Goal: Task Accomplishment & Management: Manage account settings

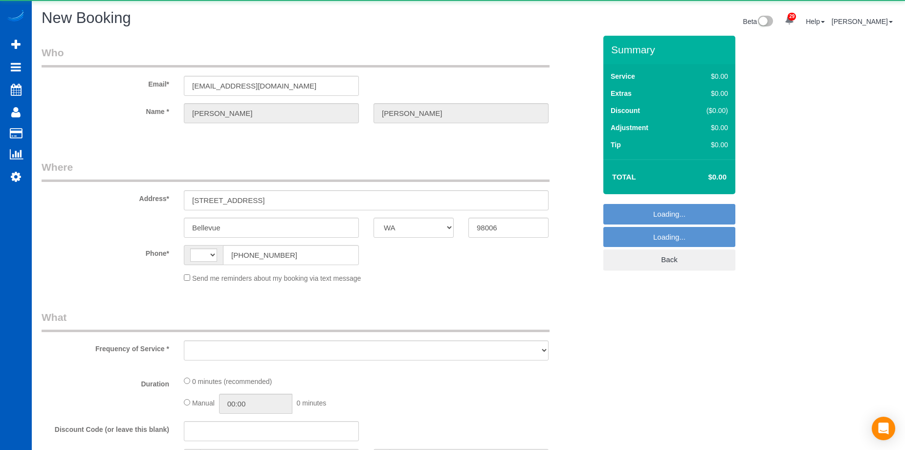
select select "WA"
select select "string:US"
select select "object:7397"
select select "string:fspay-e0a21592-02ef-45be-80cd-c433561aa9a7"
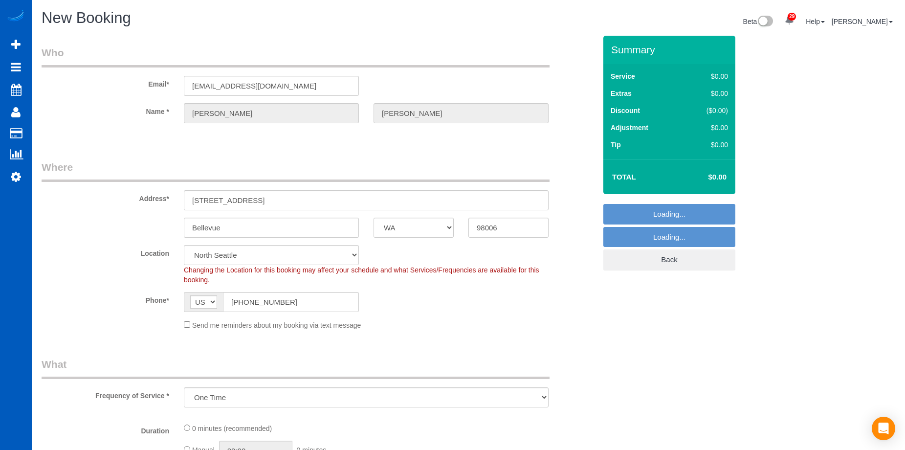
select select "199"
select select "object:7998"
select select "69"
click at [187, 312] on span "AF AL DZ AD AO AI AQ AG AR AM AW AU AT AZ BS BH BD BB BY BE BZ BJ BM BT BO BA B…" at bounding box center [203, 302] width 39 height 20
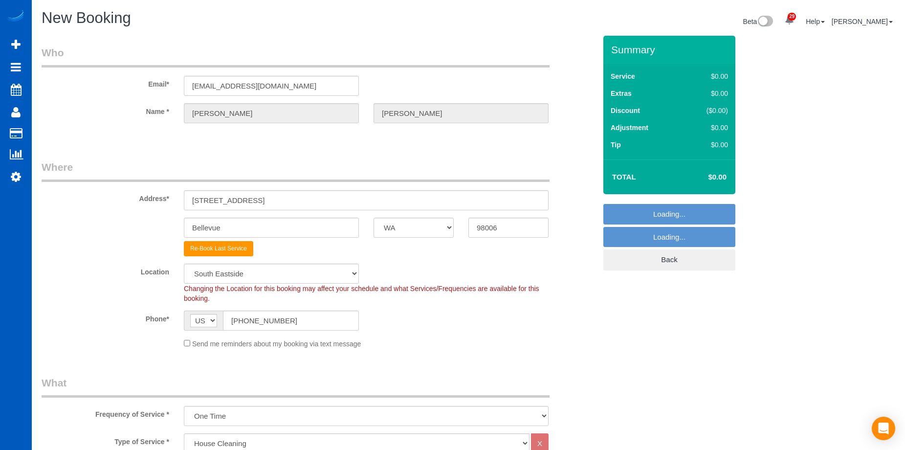
select select "object:8176"
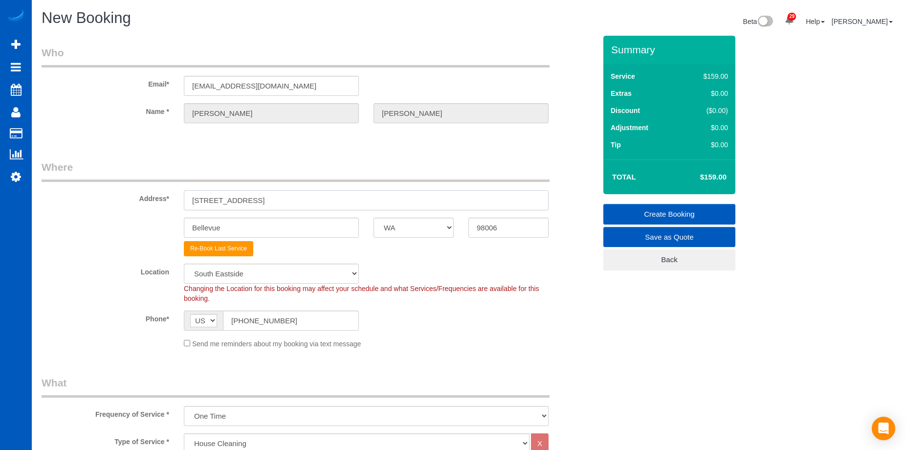
click at [299, 194] on input "5644 116th Ave SE" at bounding box center [366, 200] width 365 height 20
drag, startPoint x: 272, startPoint y: 202, endPoint x: 83, endPoint y: 191, distance: 189.5
click at [42, 194] on div "Address* 5644 116th Ave SE" at bounding box center [318, 185] width 569 height 50
paste input "1529 SE 201st Pl Unit 12-C, Bothell, WA 98012"
drag, startPoint x: 326, startPoint y: 198, endPoint x: 504, endPoint y: 223, distance: 179.7
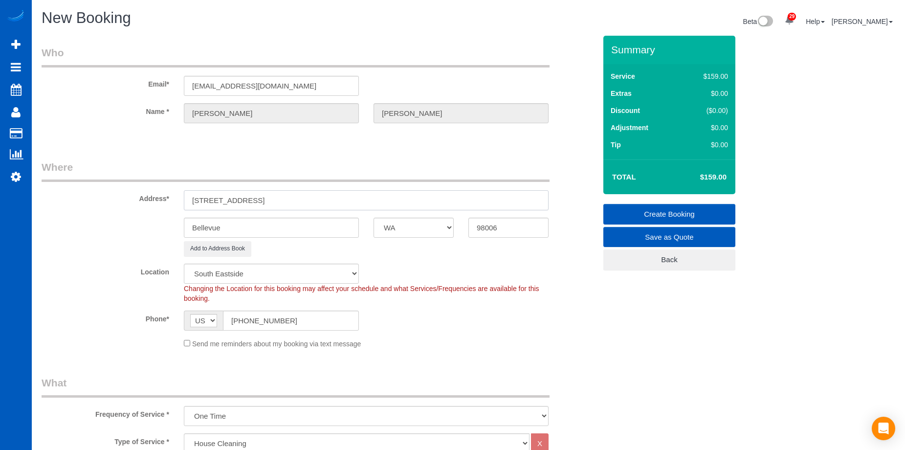
click at [484, 203] on input "1529 SE 201st Pl Unit 12-C, Bothell, WA 98012" at bounding box center [366, 200] width 365 height 20
type input "1529 SE 201st Pl Unit 12-C, Bothell, WA"
click at [500, 226] on input "98006" at bounding box center [508, 227] width 80 height 20
drag, startPoint x: 473, startPoint y: 226, endPoint x: 399, endPoint y: 222, distance: 74.4
click at [421, 225] on div "Bellevue AK AL AR AZ CA CO CT DC DE FL GA HI IA ID IL IN KS KY LA MA MD ME MI M…" at bounding box center [318, 227] width 569 height 20
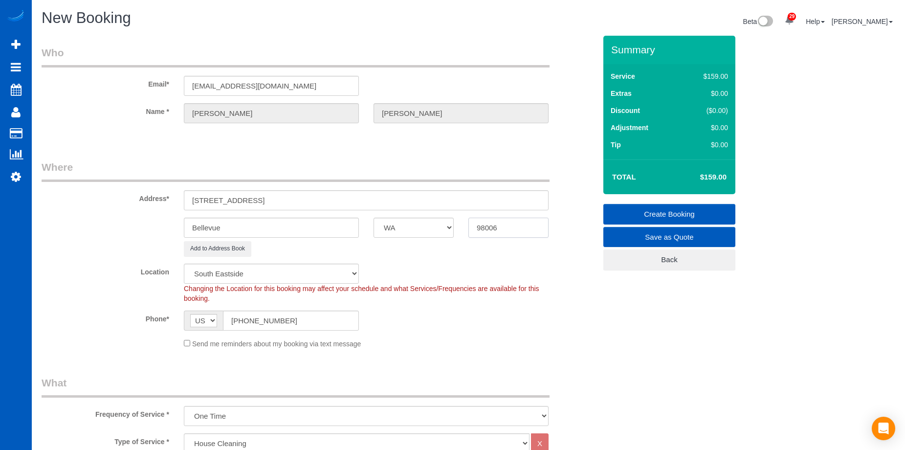
paste input "12"
type input "98012"
drag, startPoint x: 286, startPoint y: 199, endPoint x: 308, endPoint y: 202, distance: 22.7
click at [308, 202] on input "1529 SE 201st Pl Unit 12-C, Bothell, WA" at bounding box center [366, 200] width 365 height 20
select select "7"
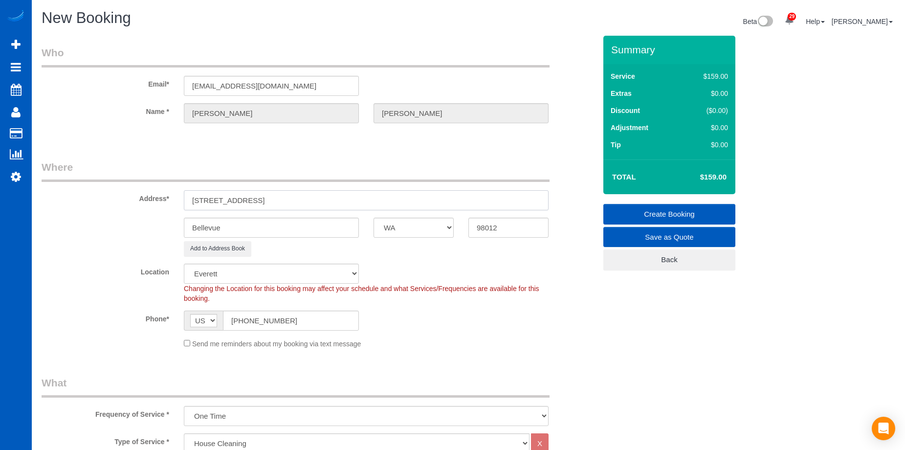
type input "1529 SE 201st Pl Unit 12-C, , WA"
drag, startPoint x: 280, startPoint y: 226, endPoint x: 237, endPoint y: 224, distance: 43.1
click at [279, 226] on input "Bellevue" at bounding box center [271, 227] width 175 height 20
select select "object:8244"
drag, startPoint x: 237, startPoint y: 223, endPoint x: 267, endPoint y: 207, distance: 35.0
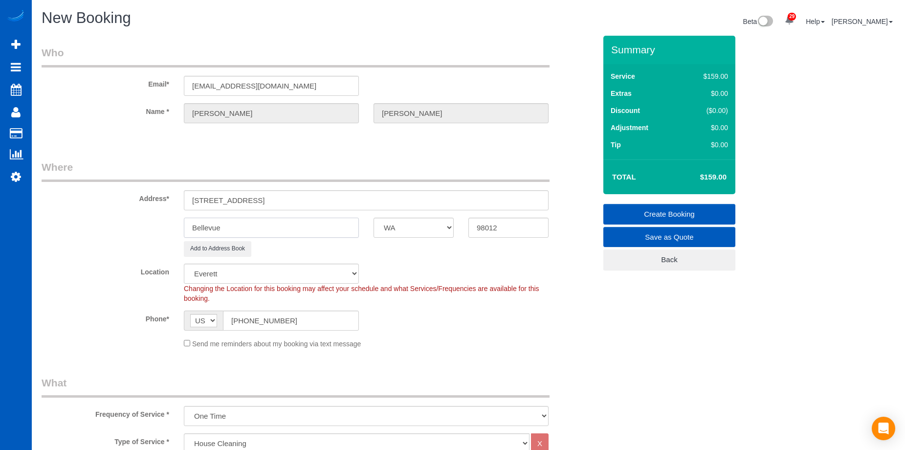
click at [118, 225] on div "Bellevue AK AL AR AZ CA CO CT DC DE FL GA HI IA ID IL IN KS KY LA MA MD ME MI M…" at bounding box center [318, 227] width 569 height 20
paste input "othell"
type input "Bothell"
drag, startPoint x: 283, startPoint y: 198, endPoint x: 358, endPoint y: 196, distance: 74.8
click at [358, 196] on input "1529 SE 201st Pl Unit 12-C, , WA" at bounding box center [366, 200] width 365 height 20
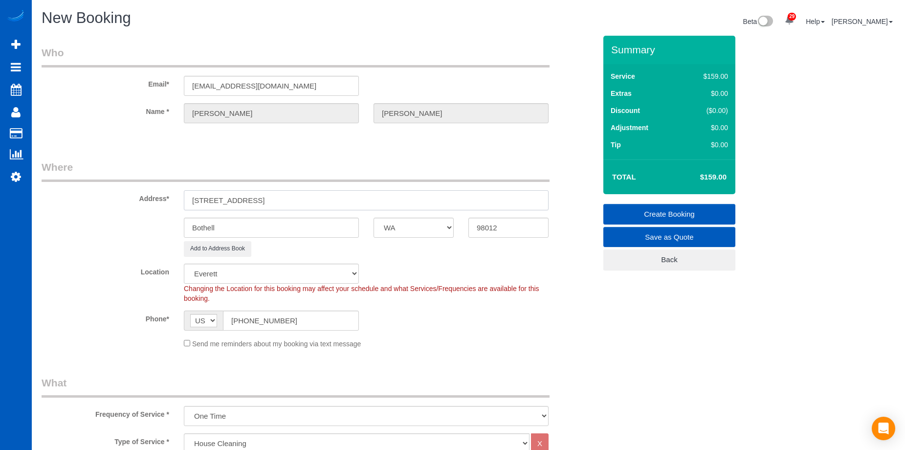
type input "1529 SE 201st Pl Unit 12-C"
click at [418, 326] on div "Phone* AF AL DZ AD AO AI AQ AG AR AM AW AU AT AZ BS BH BD BB BY BE BZ BJ BM BT …" at bounding box center [318, 320] width 569 height 20
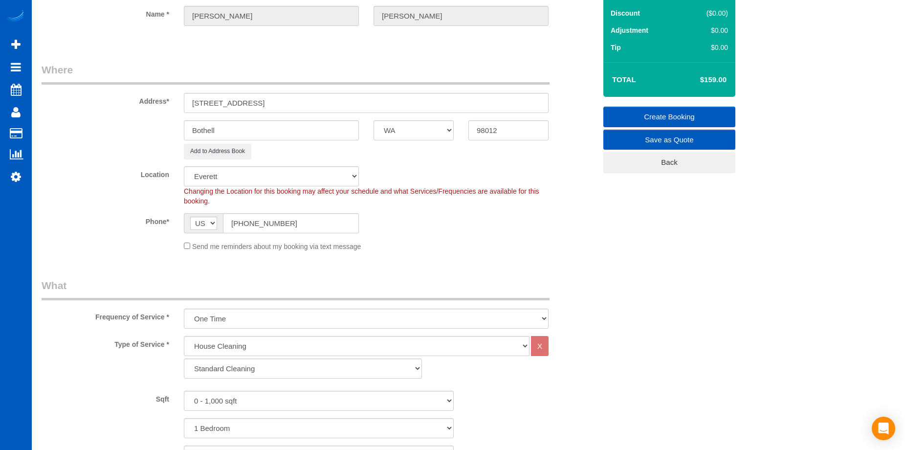
scroll to position [98, 0]
click at [302, 372] on select "Standard Cleaning Deep Cleaning Move In/ Out Cleaning" at bounding box center [303, 368] width 238 height 20
select select "368"
click at [184, 358] on select "Standard Cleaning Deep Cleaning Move In/ Out Cleaning" at bounding box center [303, 368] width 238 height 20
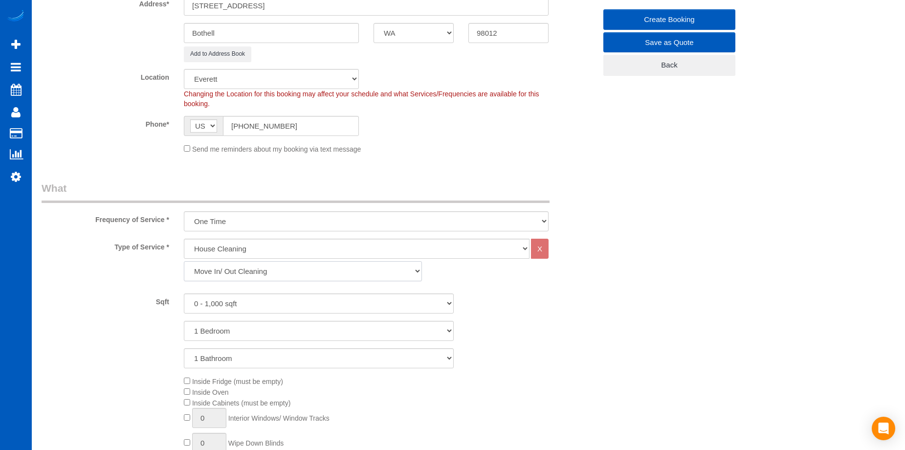
scroll to position [195, 0]
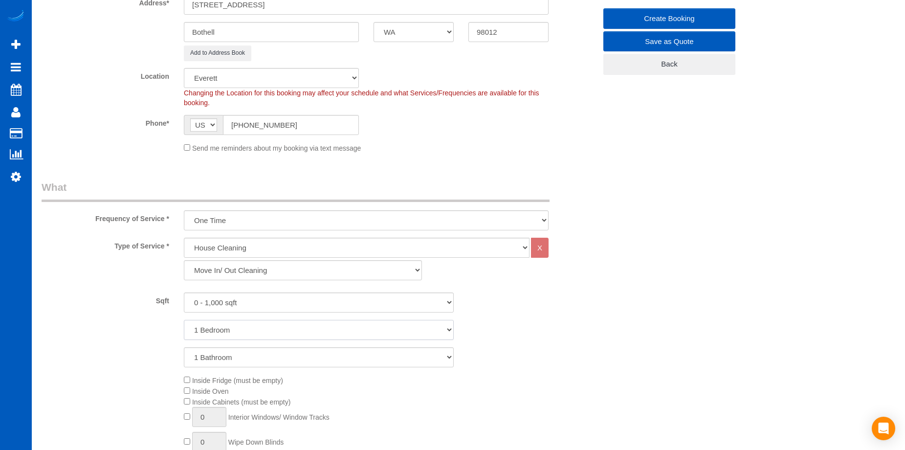
click at [308, 326] on select "1 Bedroom 2 Bedrooms 3 Bedrooms 4 Bedrooms 5 Bedrooms 6 Bedrooms 7 Bedrooms" at bounding box center [319, 330] width 270 height 20
select select "2"
click at [184, 320] on select "1 Bedroom 2 Bedrooms 3 Bedrooms 4 Bedrooms 5 Bedrooms 6 Bedrooms 7 Bedrooms" at bounding box center [319, 330] width 270 height 20
click at [312, 352] on select "1 Bathroom 2 Bathrooms 3 Bathrooms 4 Bathrooms 5 Bathrooms 6 Bathrooms 7 Bathro…" at bounding box center [319, 357] width 270 height 20
select select "2"
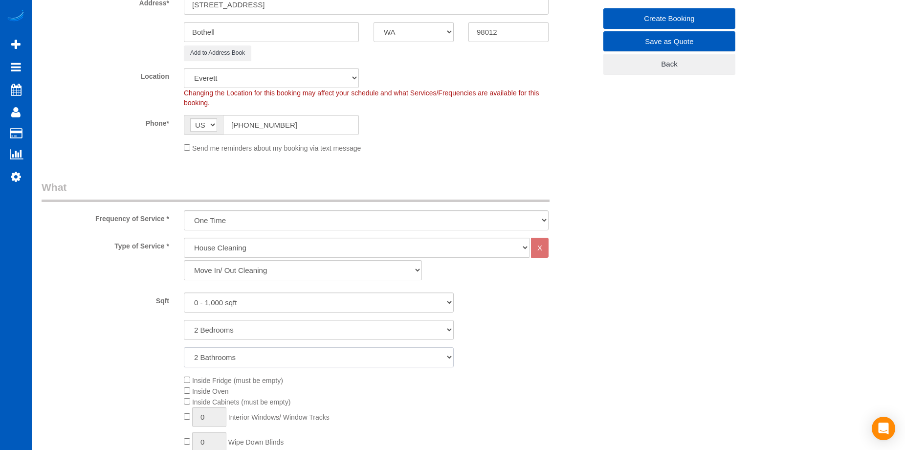
click at [184, 347] on select "1 Bathroom 2 Bathrooms 3 Bathrooms 4 Bathrooms 5 Bathrooms 6 Bathrooms 7 Bathro…" at bounding box center [319, 357] width 270 height 20
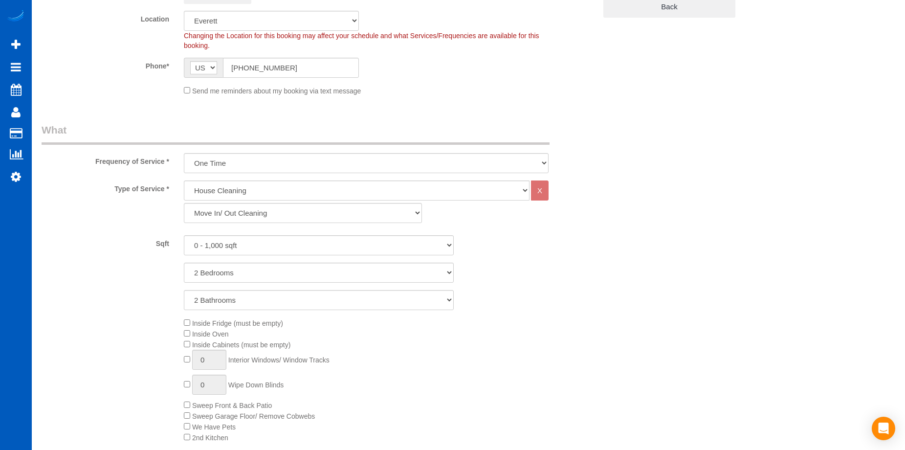
scroll to position [342, 0]
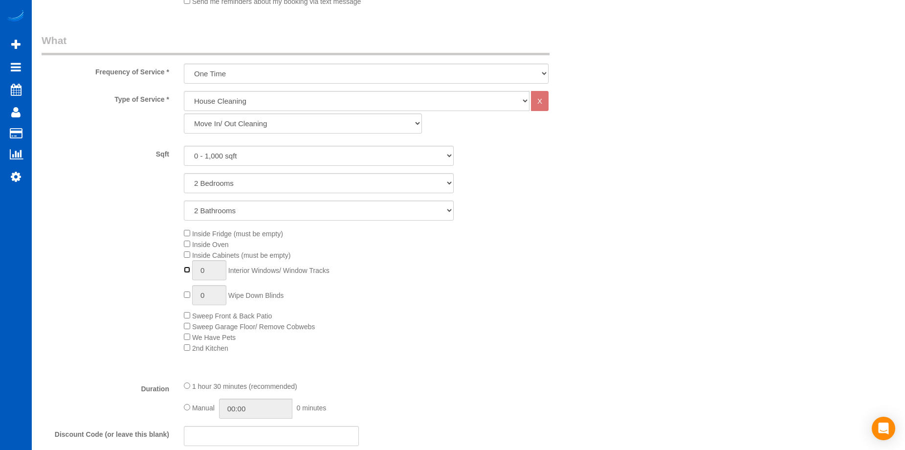
type input "1"
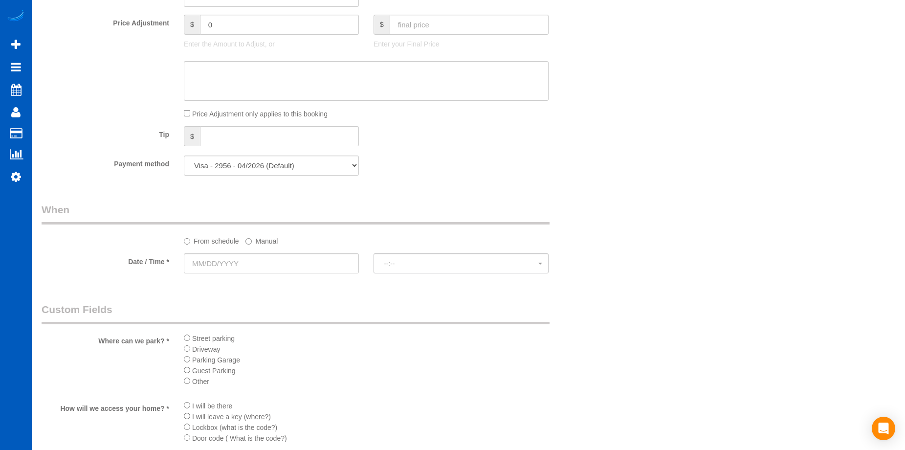
scroll to position [782, 0]
click at [327, 263] on input "text" at bounding box center [271, 262] width 175 height 20
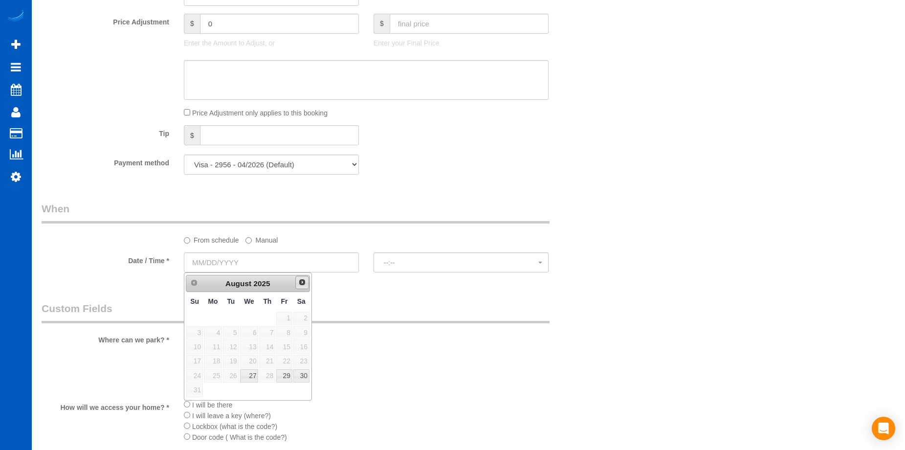
click at [307, 285] on link "Next" at bounding box center [302, 283] width 14 height 14
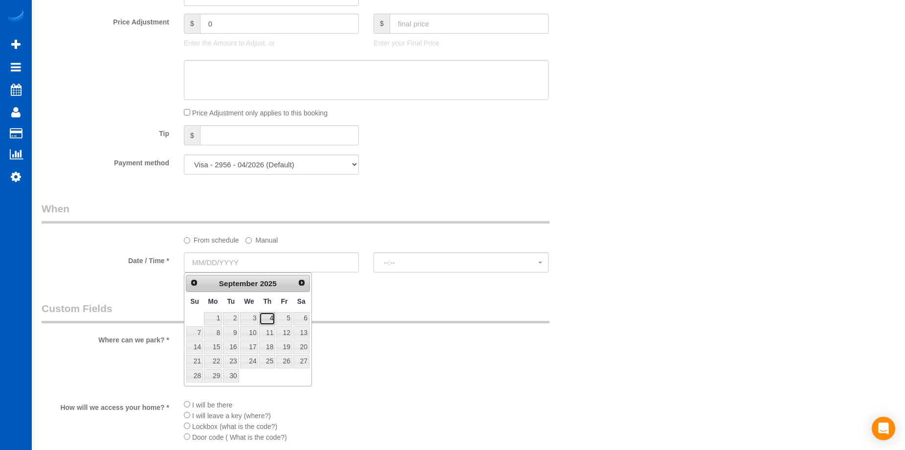
click at [273, 318] on link "4" at bounding box center [267, 318] width 16 height 13
type input "[DATE]"
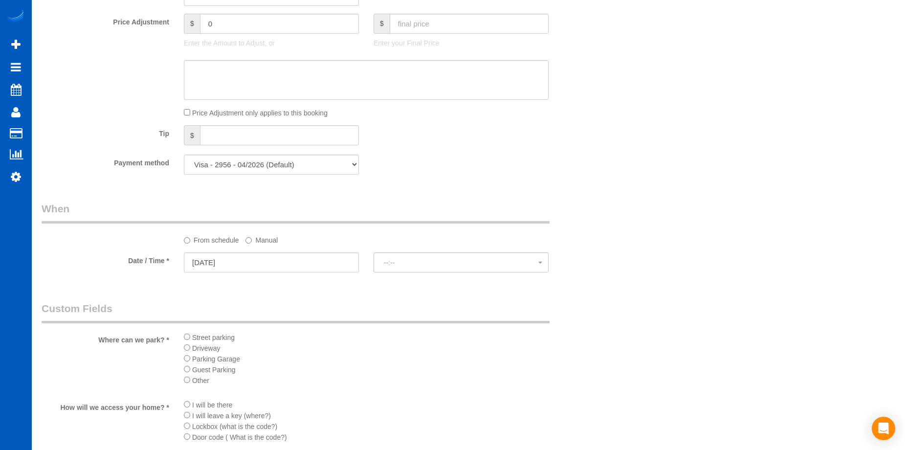
select select "spot1"
click at [190, 425] on li "Lockbox (what is the code?)" at bounding box center [366, 425] width 365 height 11
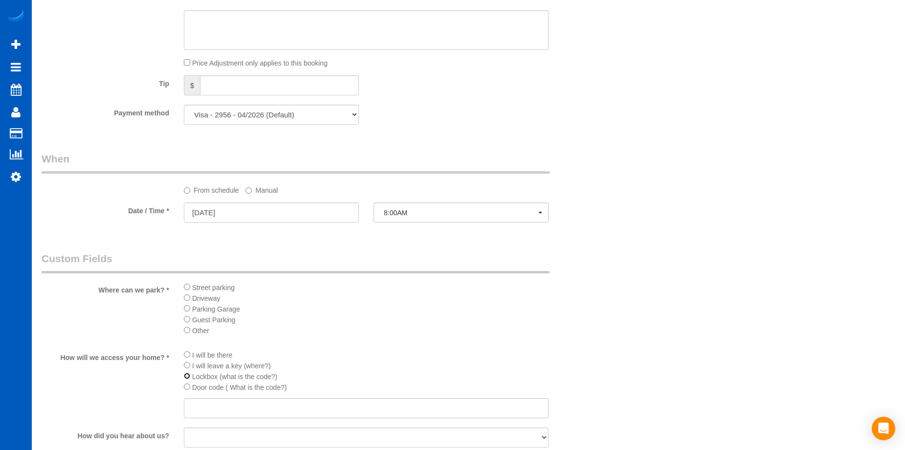
scroll to position [880, 0]
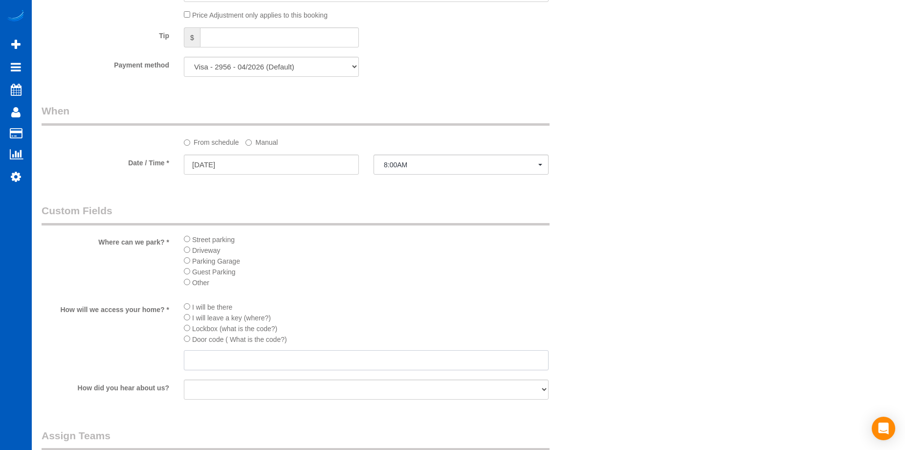
click at [259, 356] on input "text" at bounding box center [366, 360] width 365 height 20
type input "TBC"
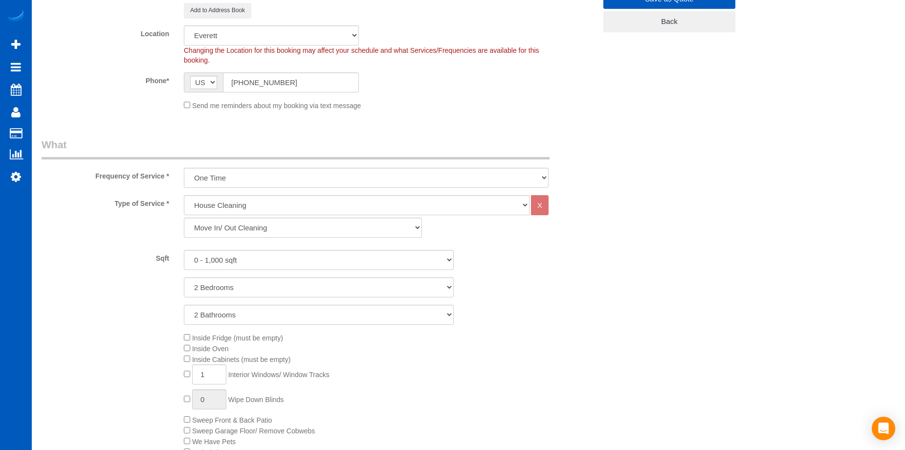
scroll to position [293, 0]
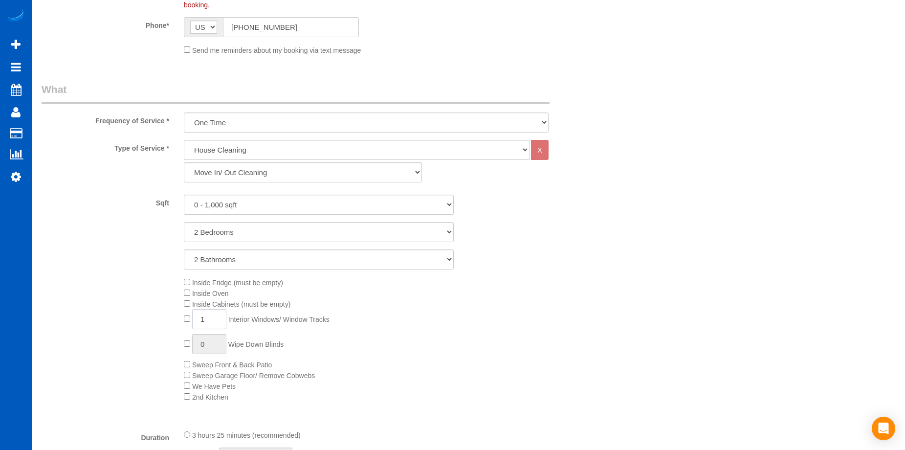
click at [215, 317] on input "1" at bounding box center [209, 319] width 34 height 20
type input "10"
click at [372, 312] on div "Inside Fridge (must be empty) Inside Oven Inside Cabinets (must be empty) 10 In…" at bounding box center [389, 339] width 427 height 125
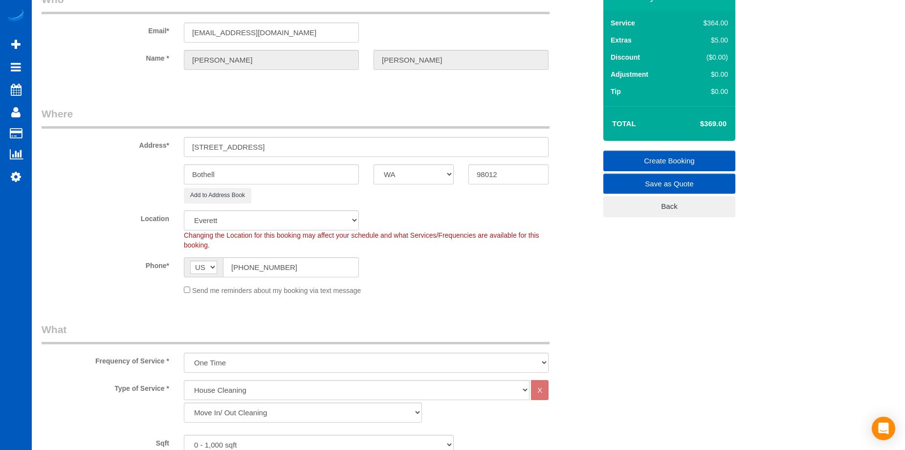
scroll to position [0, 0]
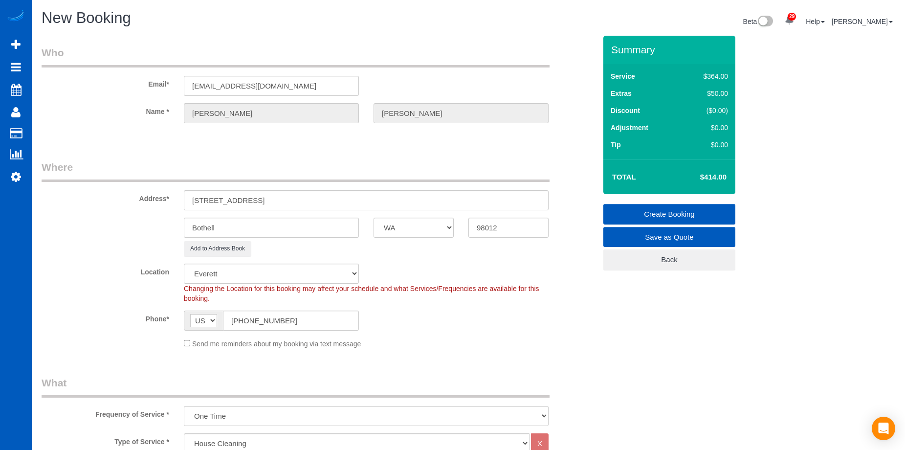
select select "spot15"
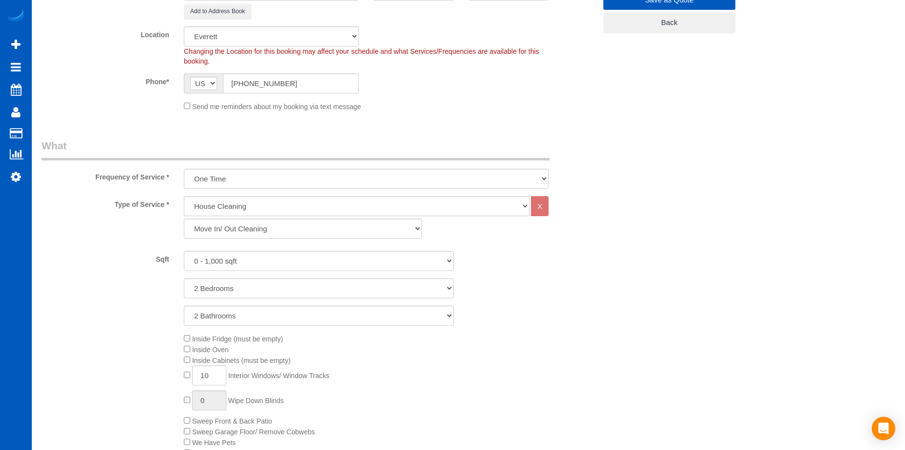
scroll to position [293, 0]
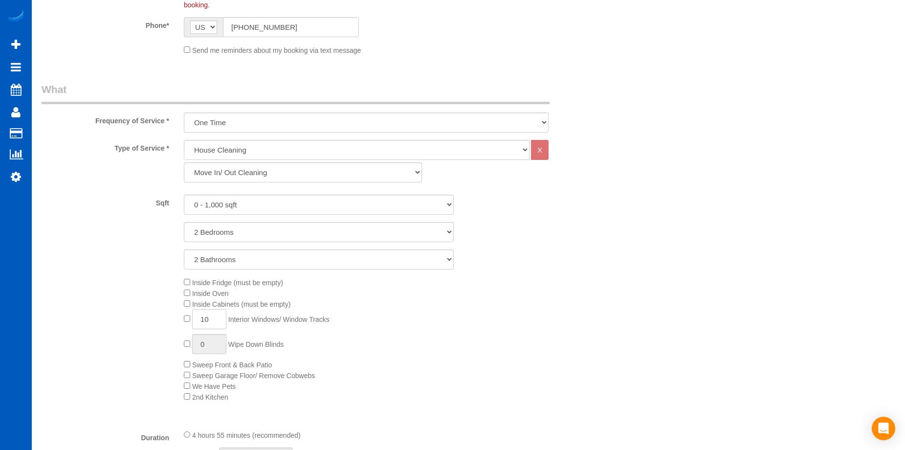
drag, startPoint x: 209, startPoint y: 321, endPoint x: 214, endPoint y: 319, distance: 5.3
click at [209, 321] on input "10" at bounding box center [209, 319] width 34 height 20
drag, startPoint x: 205, startPoint y: 319, endPoint x: 152, endPoint y: 316, distance: 52.9
click at [151, 316] on div "Inside Fridge (must be empty) Inside Oven Inside Cabinets (must be empty) 10 In…" at bounding box center [318, 339] width 569 height 125
type input "5"
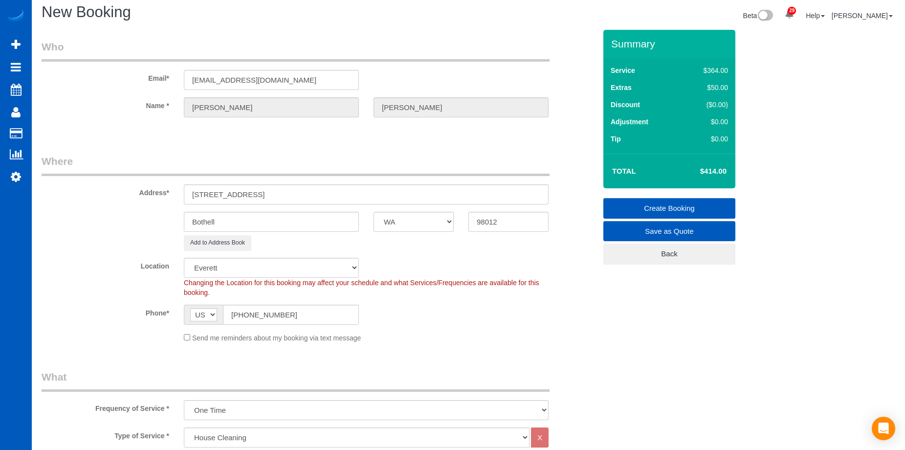
scroll to position [0, 0]
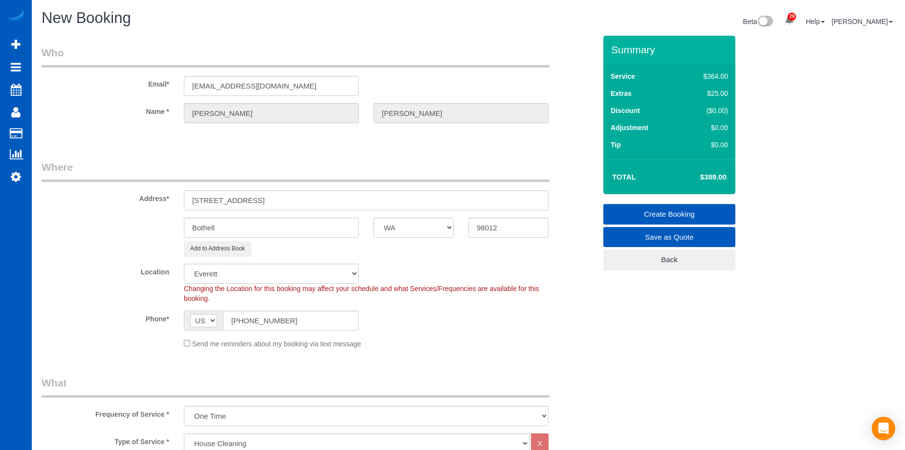
select select "spot29"
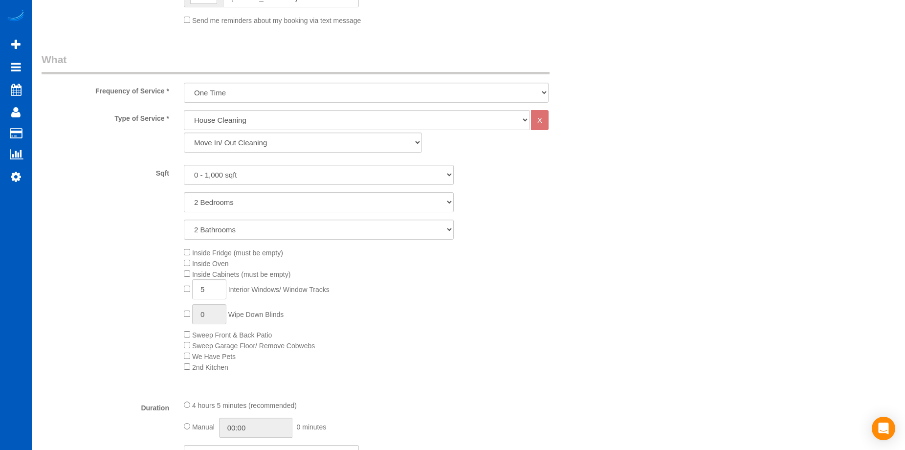
scroll to position [391, 0]
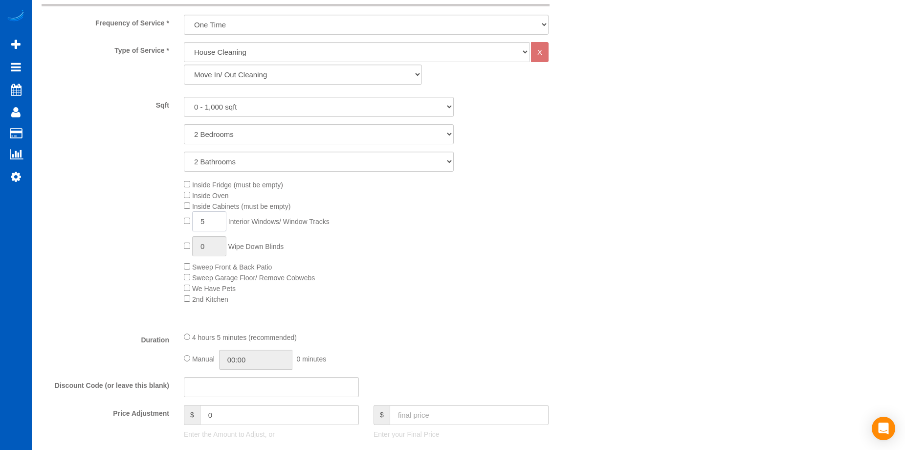
click at [214, 224] on input "5" at bounding box center [209, 221] width 34 height 20
type input "7"
click at [501, 237] on div "Inside Fridge (must be empty) Inside Oven Inside Cabinets (must be empty) 7 Int…" at bounding box center [389, 241] width 427 height 125
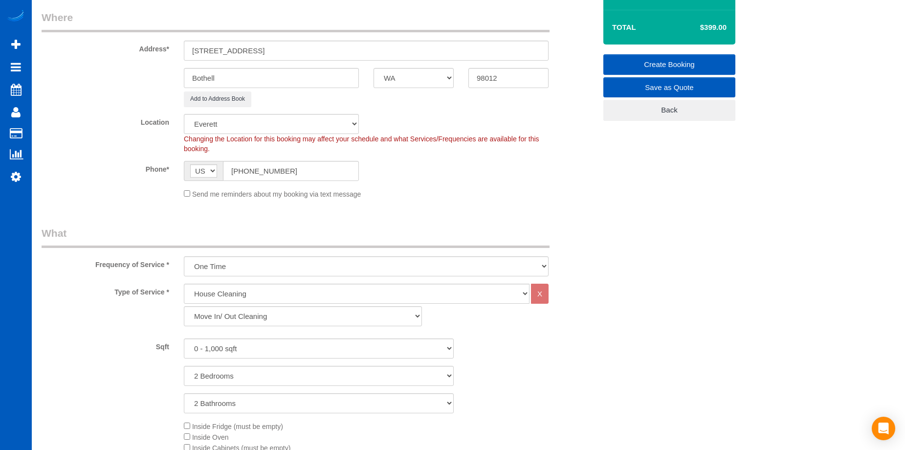
scroll to position [98, 0]
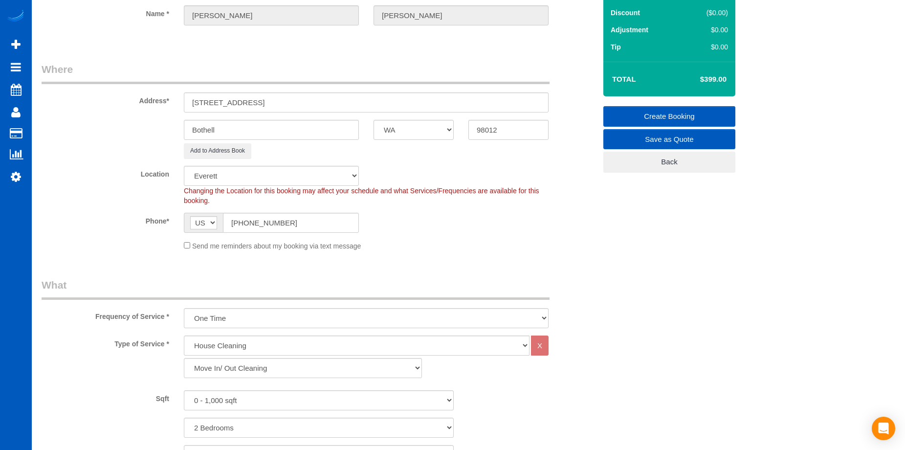
select select "spot43"
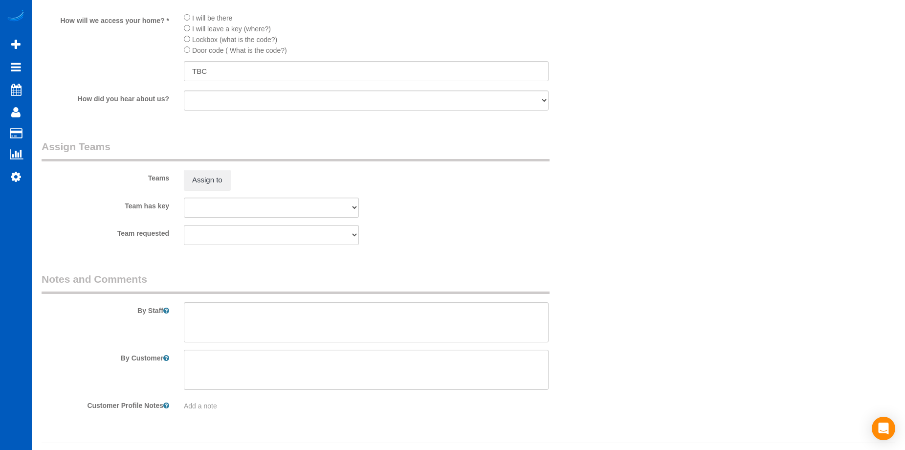
scroll to position [1173, 0]
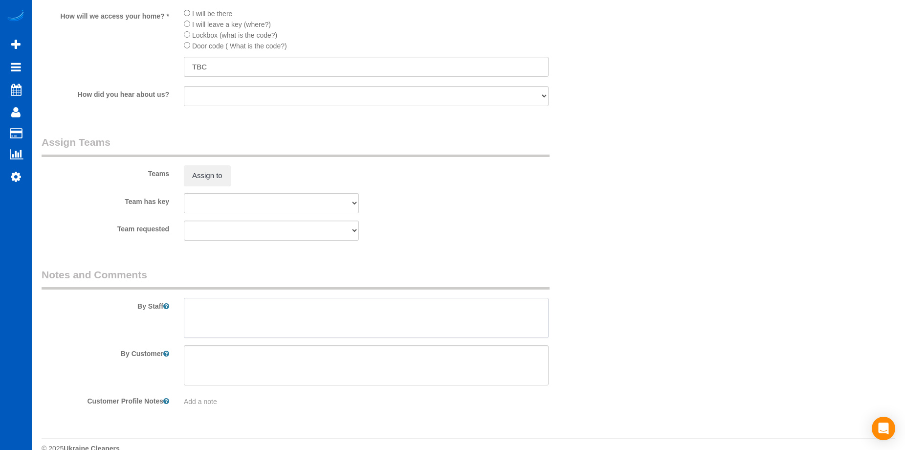
click at [325, 323] on textarea at bounding box center [366, 318] width 365 height 40
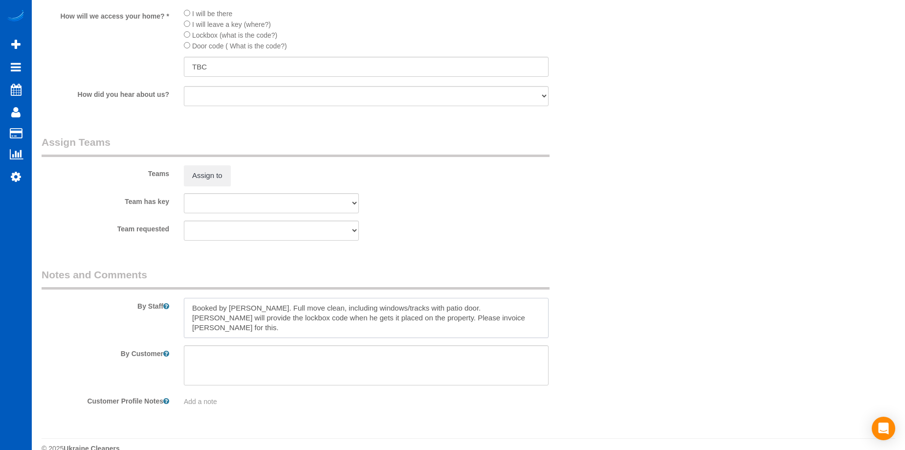
drag, startPoint x: 436, startPoint y: 307, endPoint x: 249, endPoint y: 306, distance: 186.7
click at [249, 306] on textarea at bounding box center [366, 318] width 365 height 40
type textarea "Booked by Jade. Bryan will provide the lockbox code when he gets it placed on t…"
click at [304, 360] on textarea at bounding box center [366, 365] width 365 height 40
paste textarea "Full move clean, including windows/tracks with patio door."
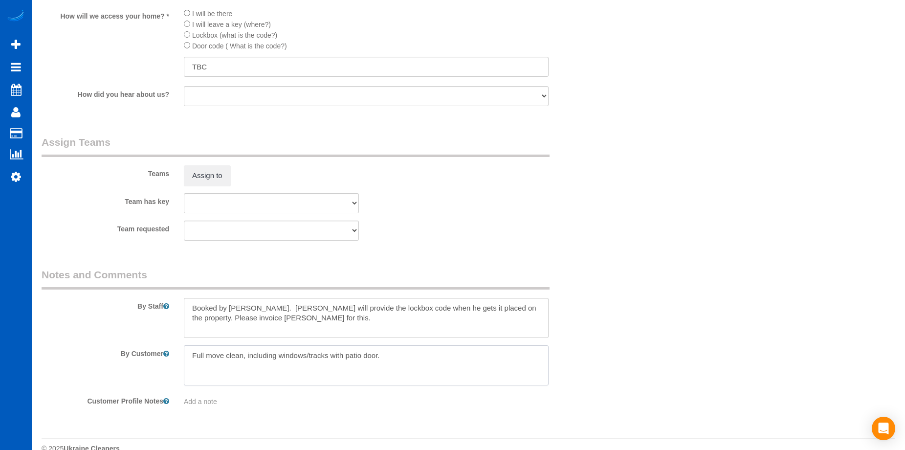
type textarea "Full move clean, including windows/tracks with patio door."
click at [250, 305] on textarea at bounding box center [366, 318] width 365 height 40
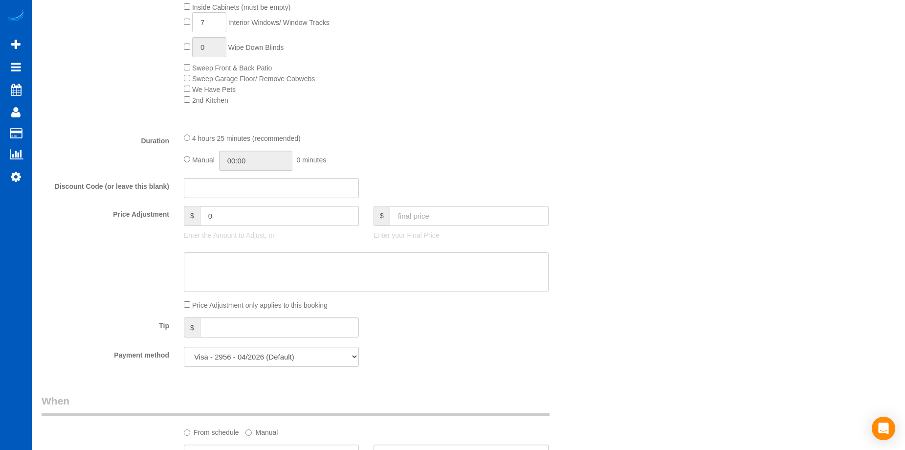
scroll to position [586, 0]
type textarea "Booked by Jade. Bryan will provide the lockbox code when he gets it placed on t…"
click at [343, 366] on select "Visa - 2956 - 04/2026 (Default) Add Credit Card ─────────────── Cash Check Payp…" at bounding box center [271, 360] width 175 height 20
click at [433, 339] on div "Tip $" at bounding box center [318, 332] width 569 height 22
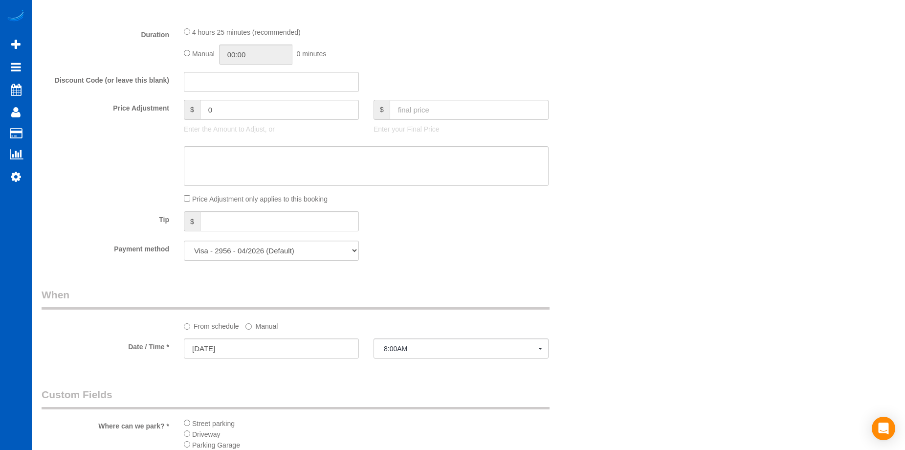
scroll to position [831, 0]
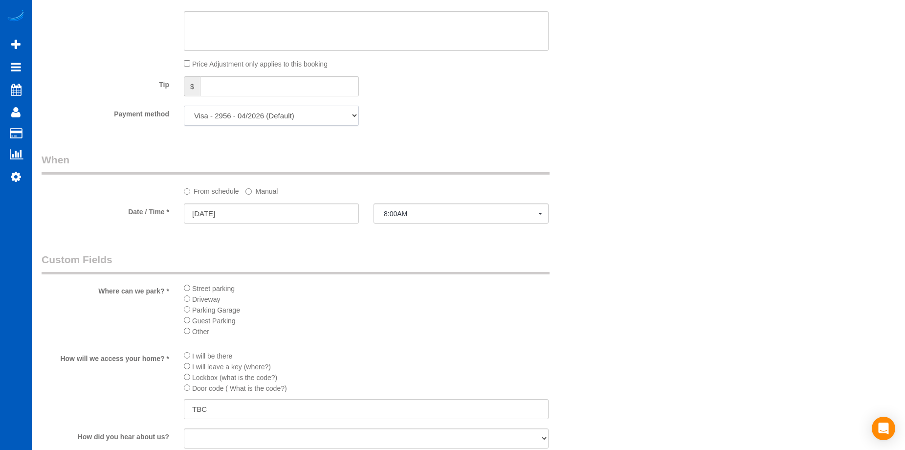
click at [321, 113] on select "Visa - 2956 - 04/2026 (Default) Add Credit Card ─────────────── Cash Check Payp…" at bounding box center [271, 116] width 175 height 20
select select "string:cash"
click at [184, 106] on select "Visa - 2956 - 04/2026 (Default) Add Credit Card ─────────────── Cash Check Payp…" at bounding box center [271, 116] width 175 height 20
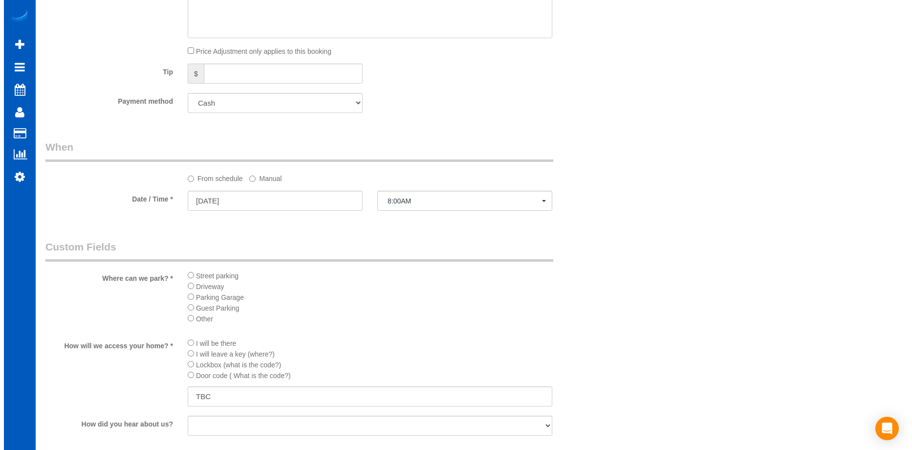
scroll to position [977, 0]
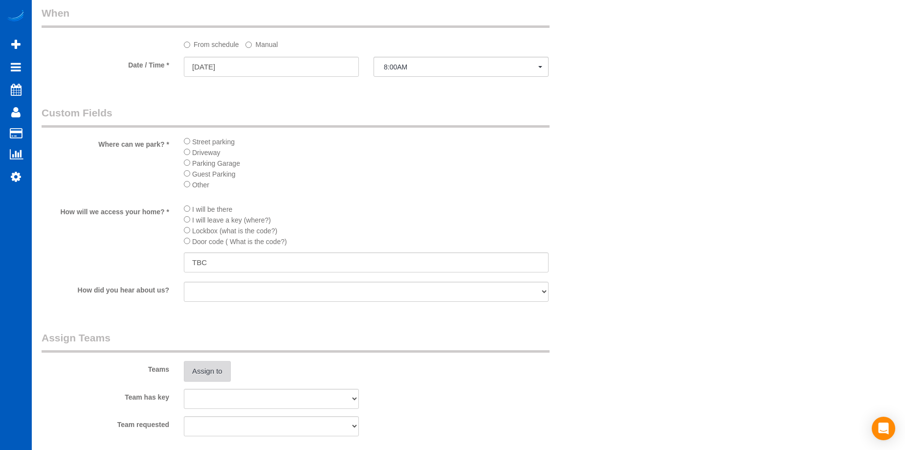
click at [203, 380] on button "Assign to" at bounding box center [207, 371] width 47 height 21
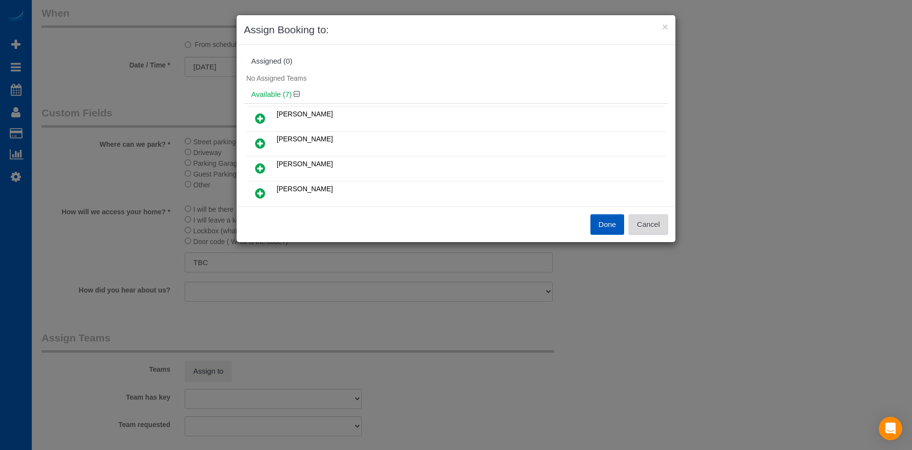
click at [661, 233] on button "Cancel" at bounding box center [648, 224] width 40 height 21
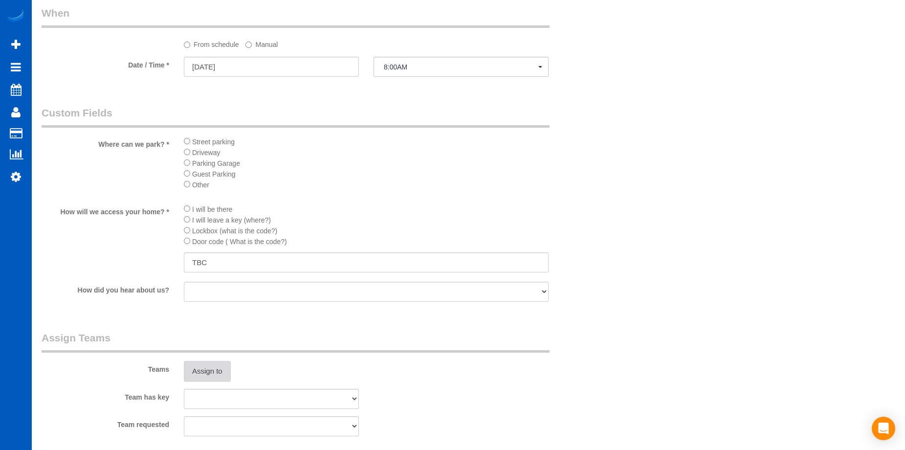
click at [198, 373] on button "Assign to" at bounding box center [207, 371] width 47 height 21
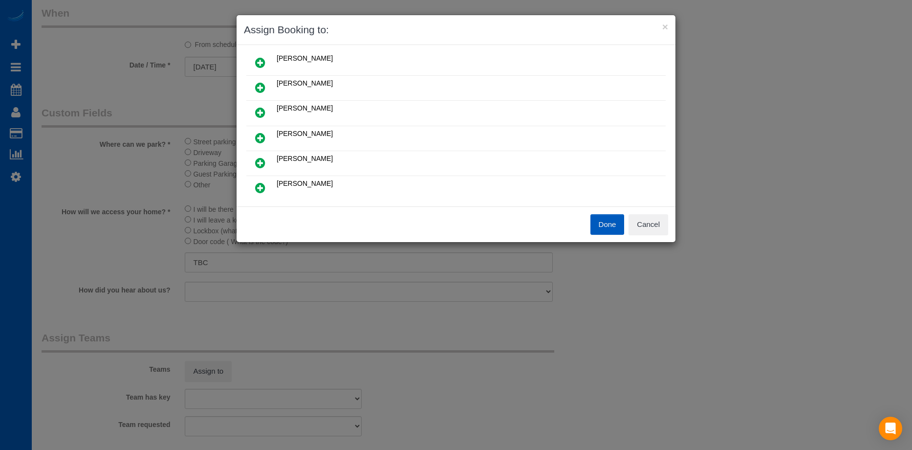
scroll to position [98, 0]
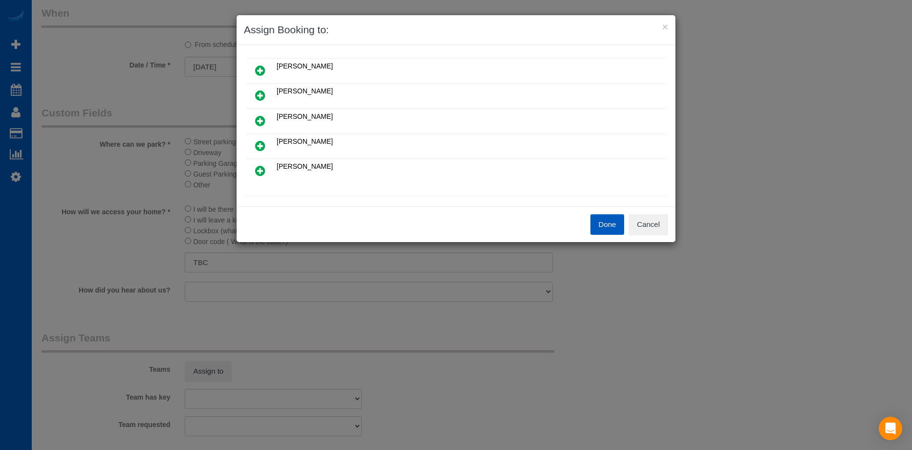
click at [269, 145] on link at bounding box center [260, 146] width 23 height 20
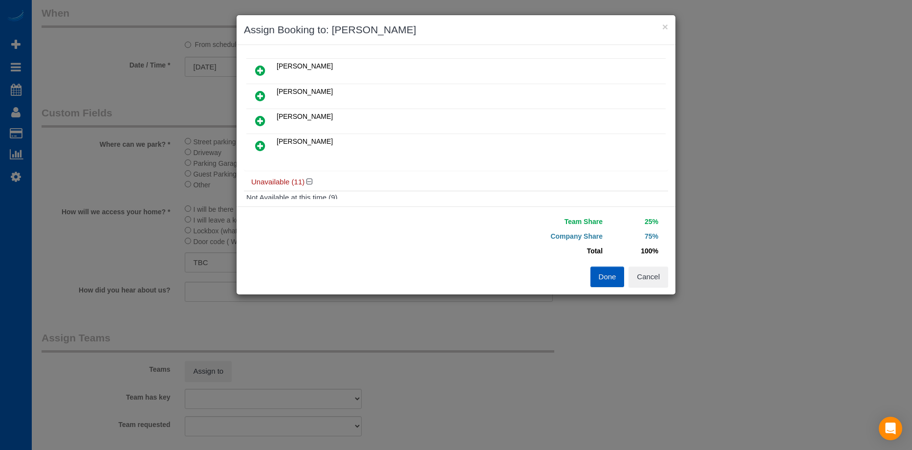
click at [257, 148] on icon at bounding box center [260, 146] width 10 height 12
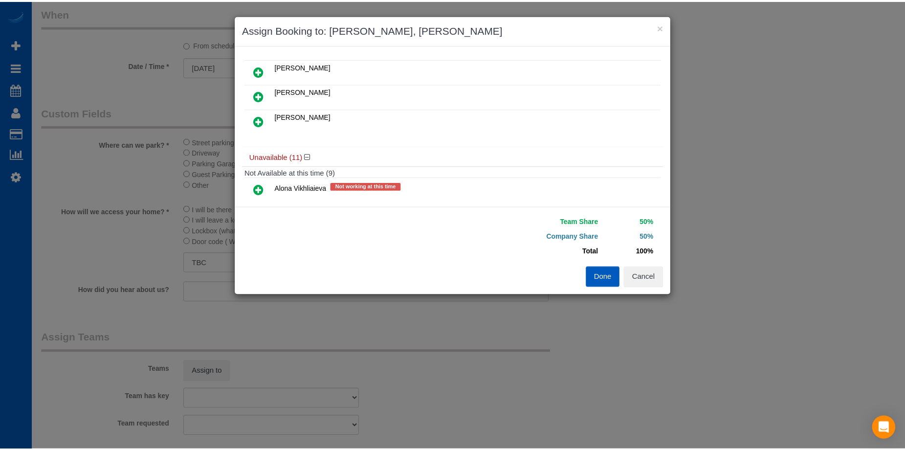
scroll to position [0, 0]
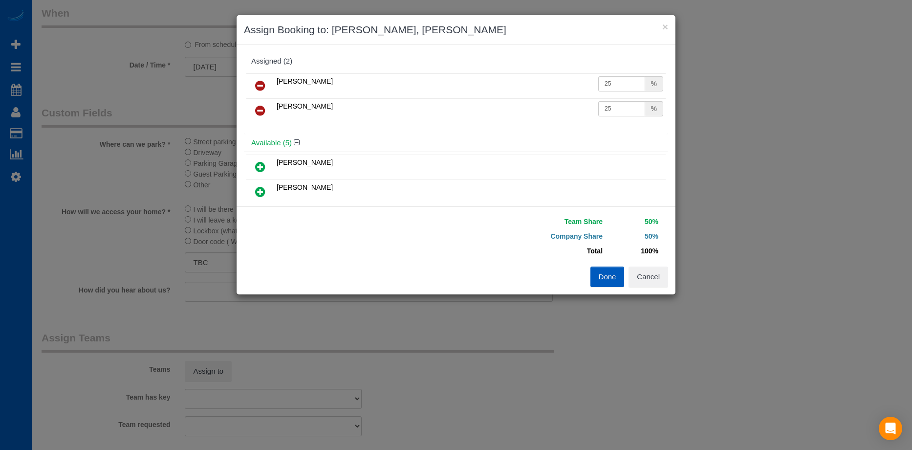
click at [617, 279] on button "Done" at bounding box center [607, 276] width 34 height 21
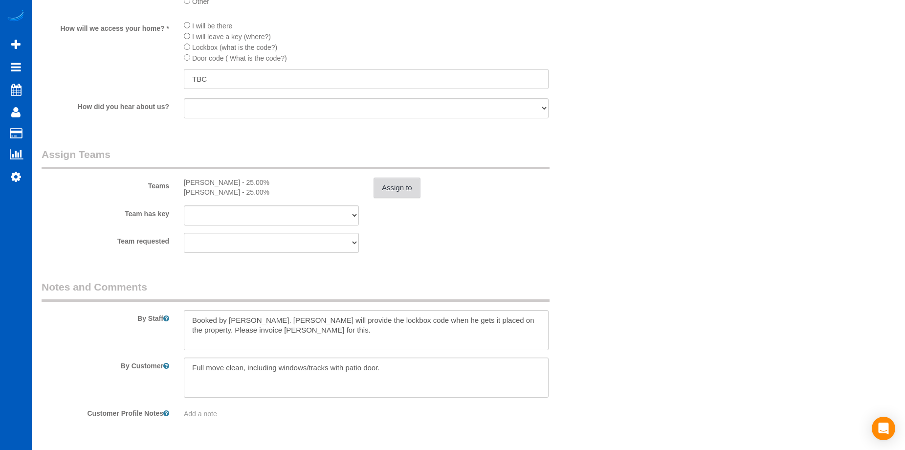
scroll to position [1190, 0]
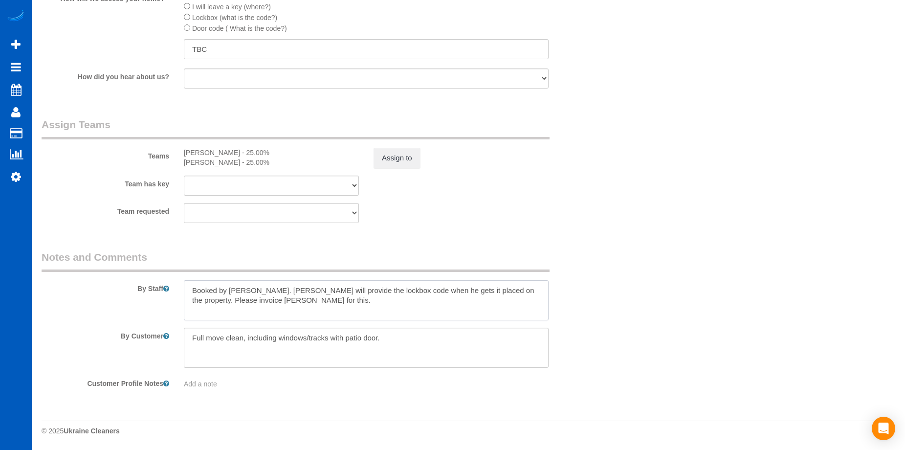
click at [296, 295] on textarea at bounding box center [366, 300] width 365 height 40
click at [496, 287] on textarea at bounding box center [366, 300] width 365 height 40
click at [491, 285] on textarea at bounding box center [366, 300] width 365 height 40
click at [492, 286] on textarea at bounding box center [366, 300] width 365 height 40
click at [493, 290] on textarea at bounding box center [366, 300] width 365 height 40
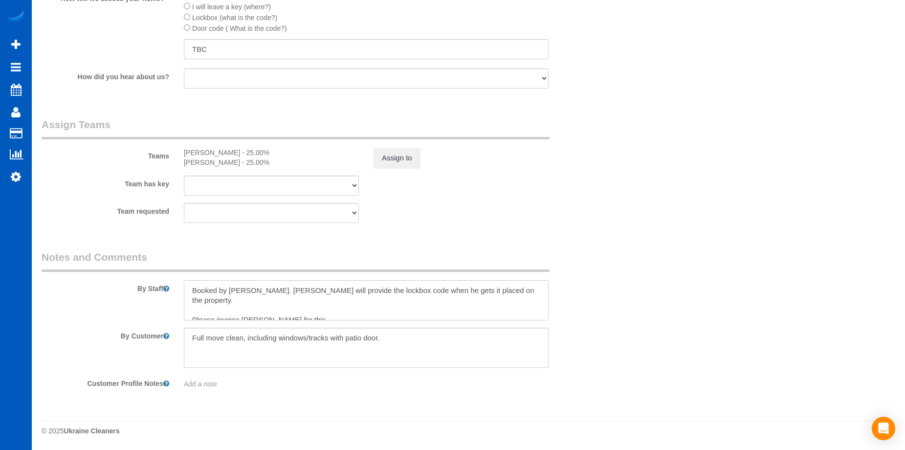
click at [498, 292] on textarea at bounding box center [366, 300] width 365 height 40
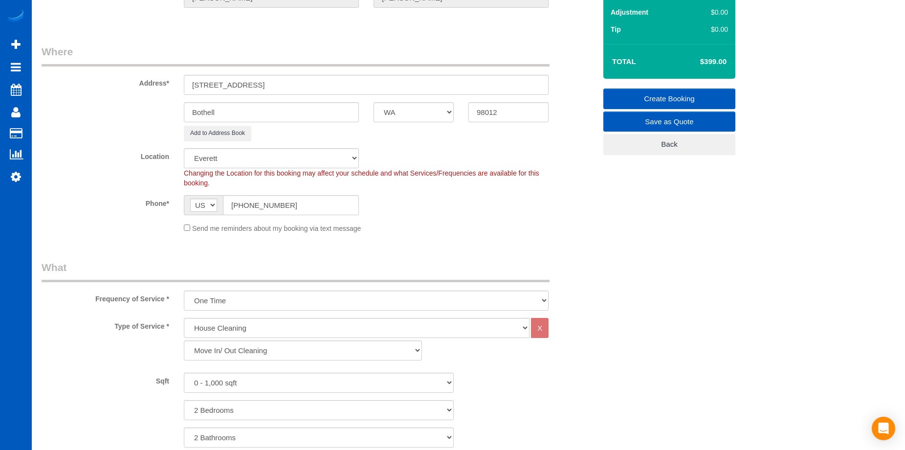
scroll to position [0, 0]
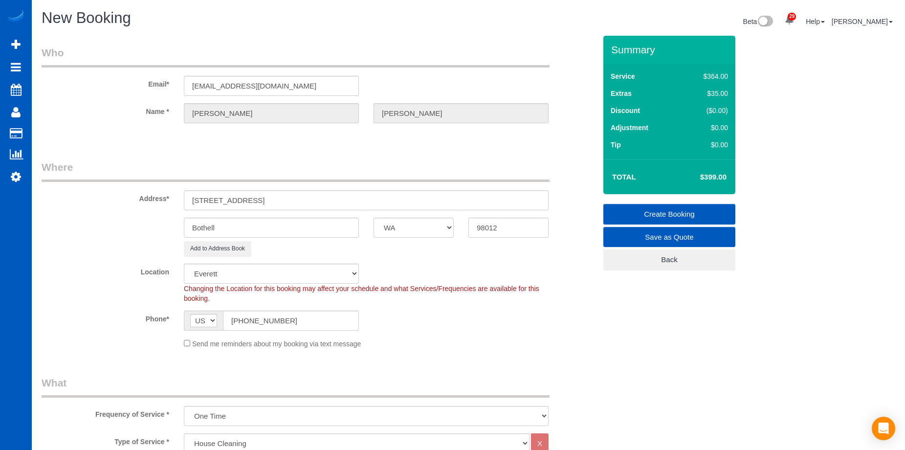
type textarea "Booked by Jade. Bryan will provide the lockbox code when he gets it placed on t…"
click at [650, 209] on link "Create Booking" at bounding box center [669, 214] width 132 height 21
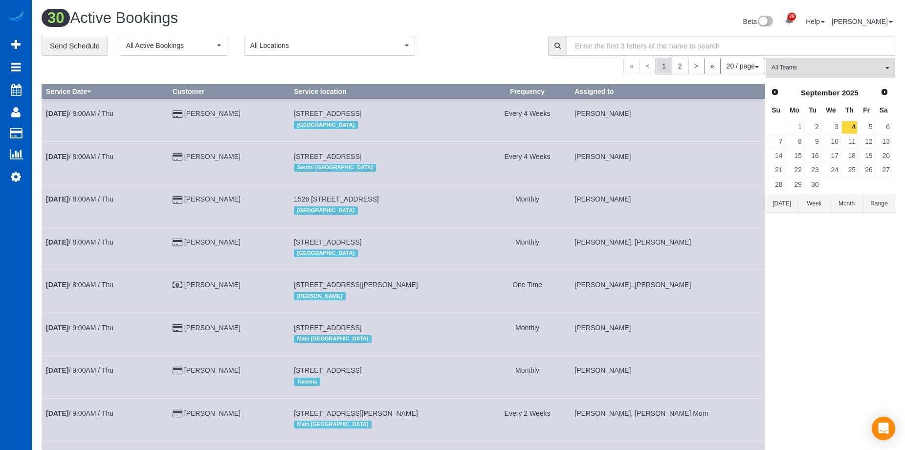
click at [487, 12] on div "Beta 29 Your Notifications You have 0 alerts × You have 3 to charge for 08/23/2…" at bounding box center [685, 23] width 434 height 26
click at [774, 94] on span "Prev" at bounding box center [774, 91] width 8 height 8
click at [865, 185] on link "29" at bounding box center [866, 184] width 16 height 13
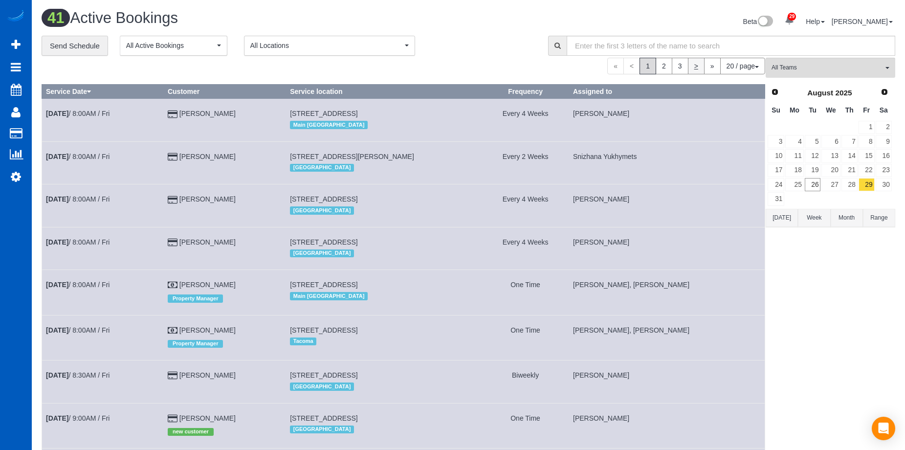
click at [690, 65] on link ">" at bounding box center [696, 66] width 17 height 17
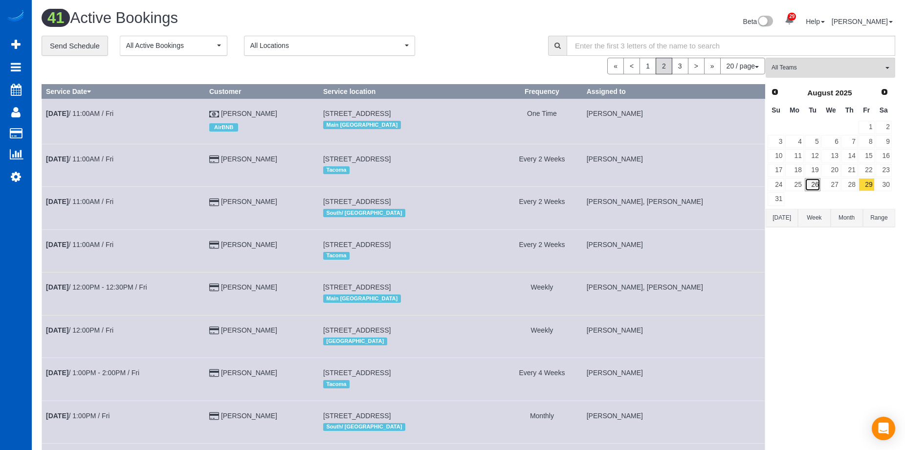
click at [816, 190] on link "26" at bounding box center [812, 184] width 16 height 13
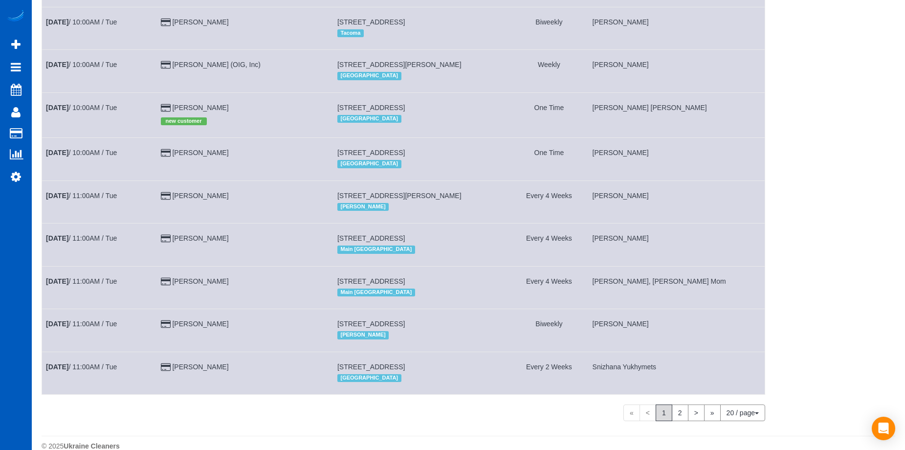
scroll to position [586, 0]
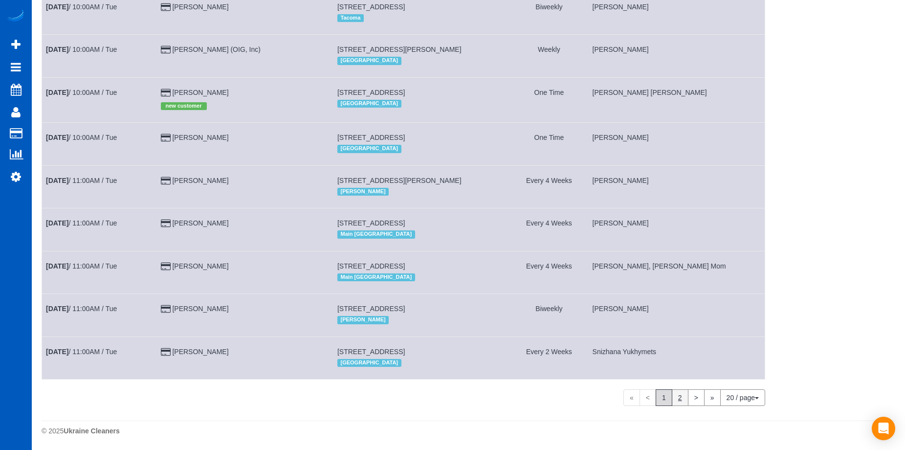
click at [674, 406] on link "2" at bounding box center [679, 397] width 17 height 17
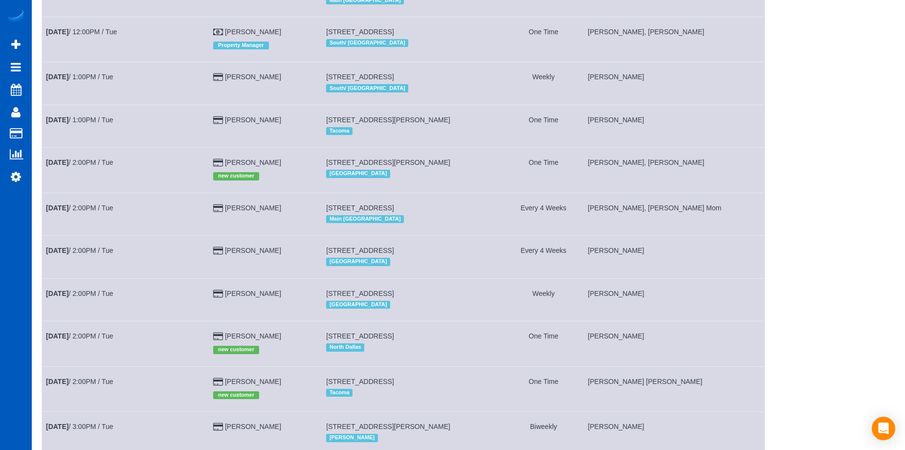
scroll to position [511, 0]
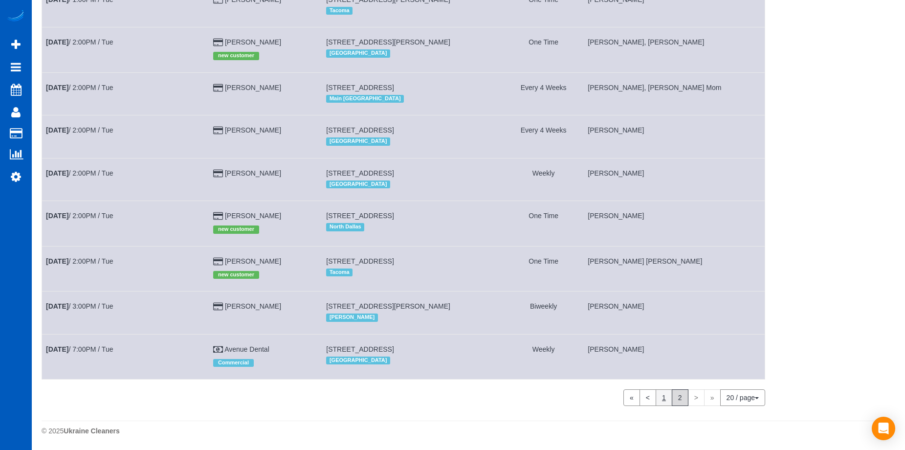
click at [662, 399] on link "1" at bounding box center [663, 397] width 17 height 17
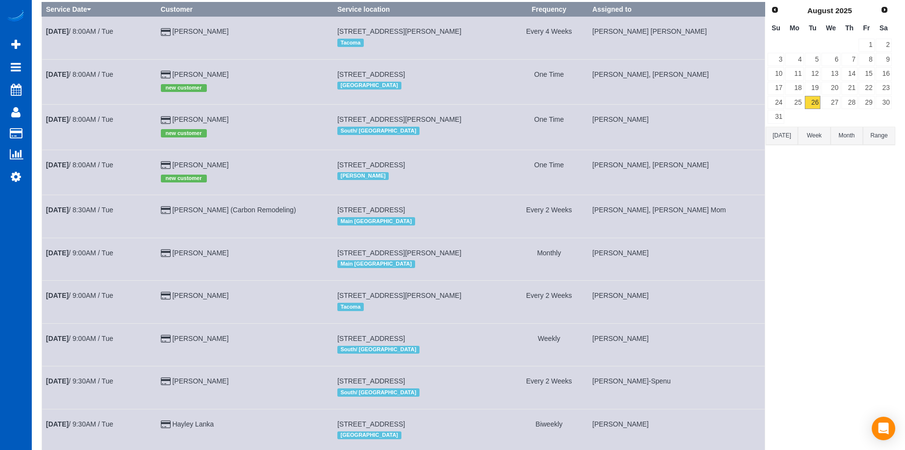
scroll to position [0, 0]
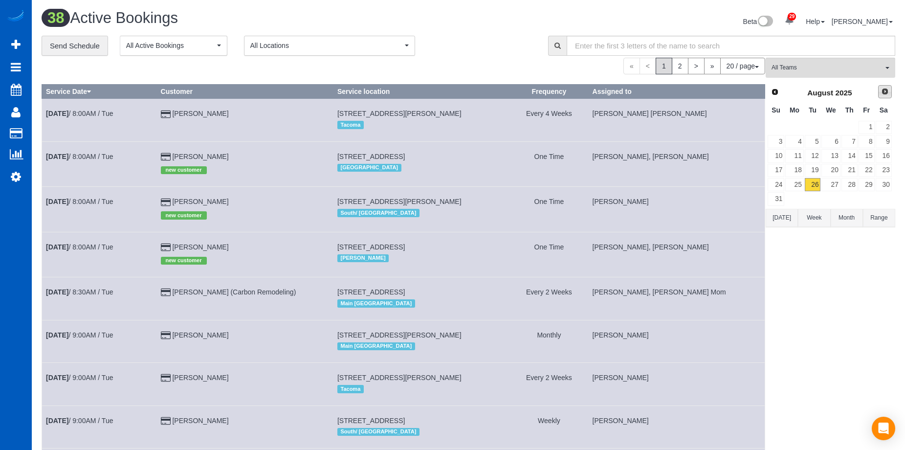
click at [885, 89] on span "Next" at bounding box center [885, 91] width 8 height 8
click at [848, 129] on link "4" at bounding box center [849, 127] width 16 height 13
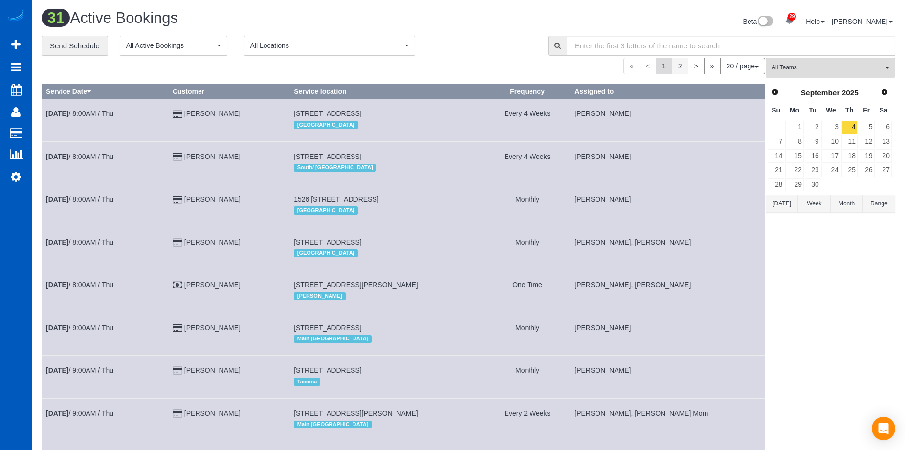
click at [681, 67] on link "2" at bounding box center [679, 66] width 17 height 17
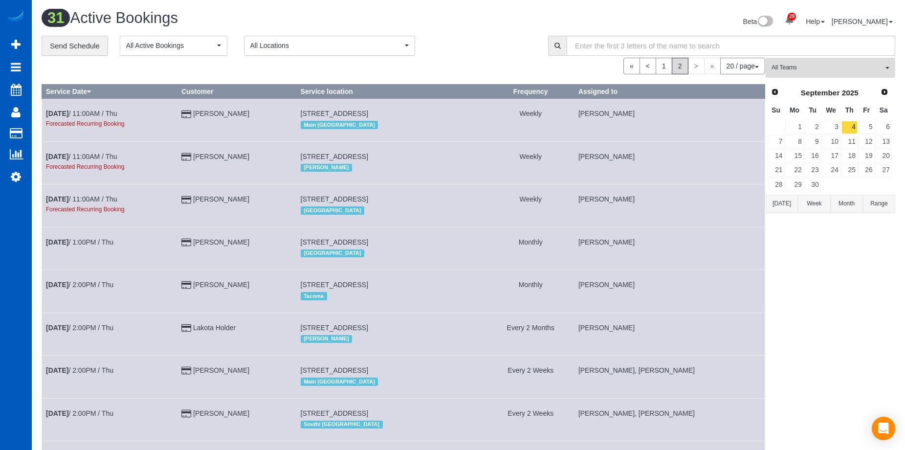
click at [817, 68] on span "All Teams" at bounding box center [826, 68] width 111 height 8
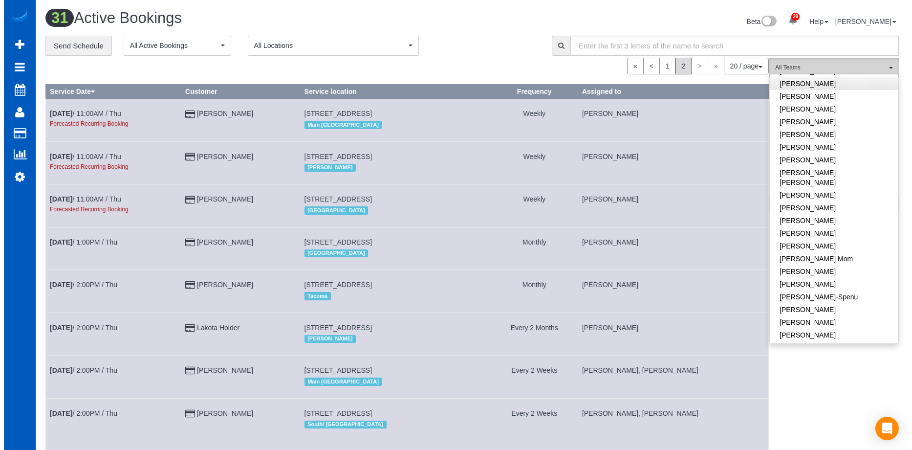
scroll to position [244, 0]
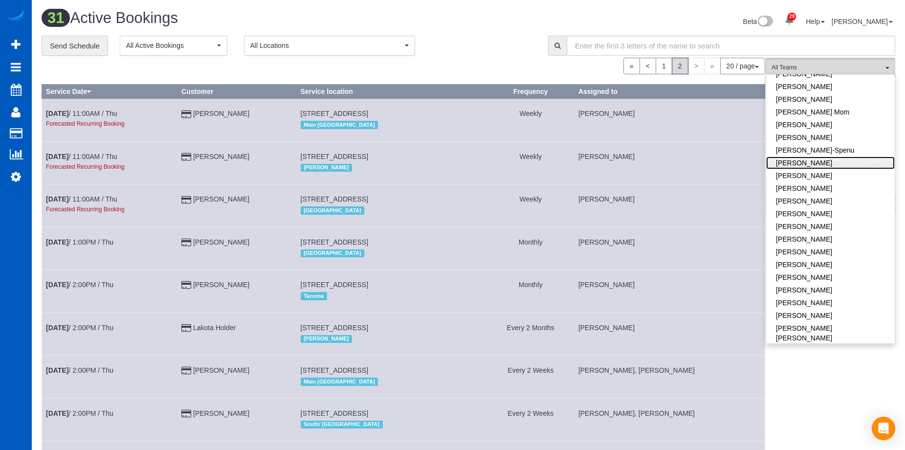
click at [839, 156] on link "[PERSON_NAME]" at bounding box center [830, 162] width 129 height 13
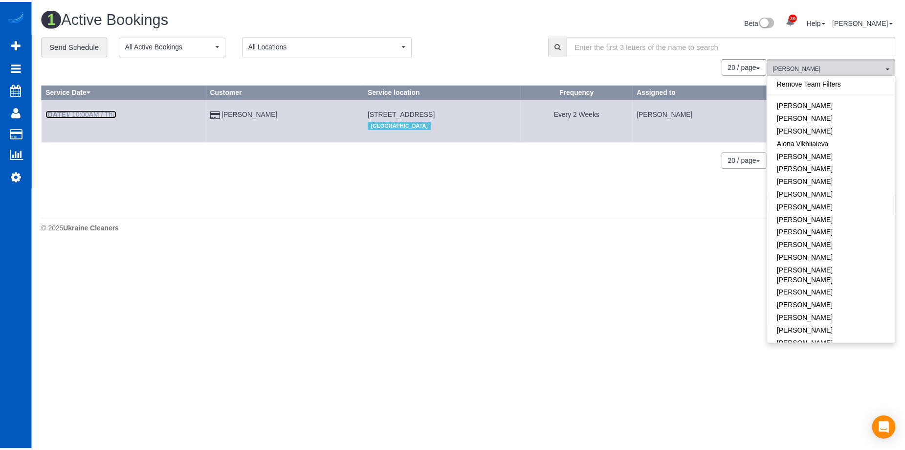
scroll to position [0, 0]
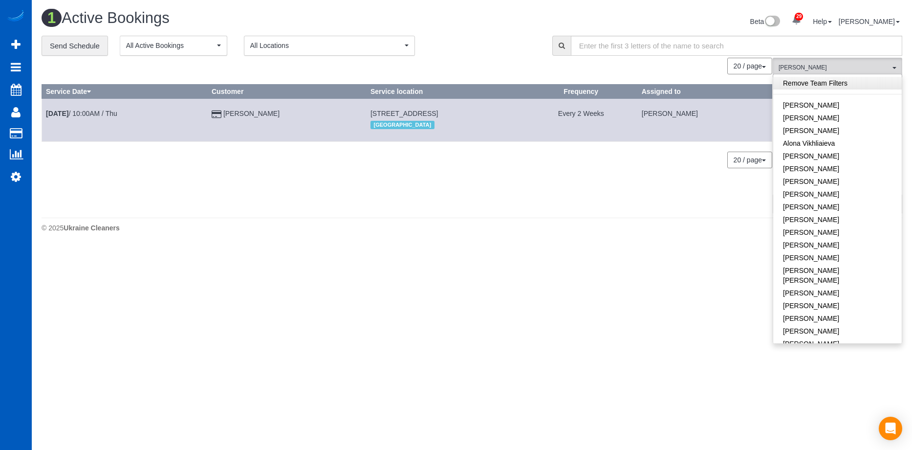
click at [853, 83] on link "Remove Team Filters" at bounding box center [837, 83] width 129 height 13
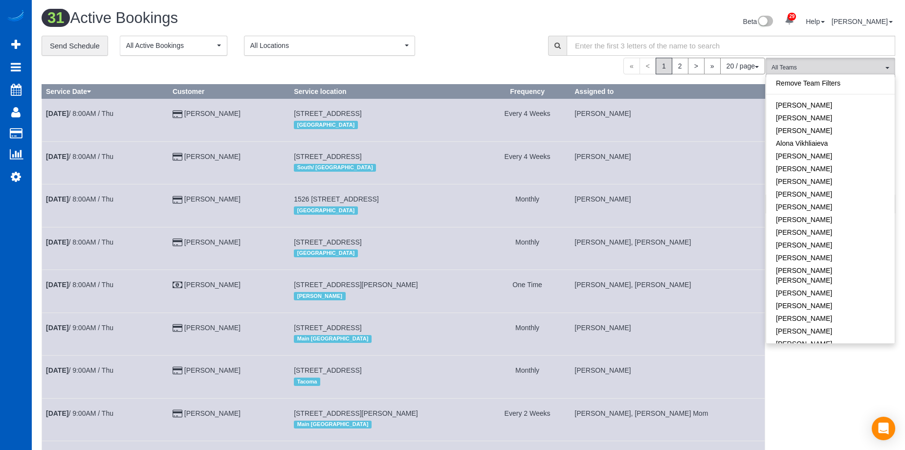
click at [572, 30] on div "Beta 29 Your Notifications You have 0 alerts × You have 3 to charge for 08/23/2…" at bounding box center [685, 23] width 434 height 26
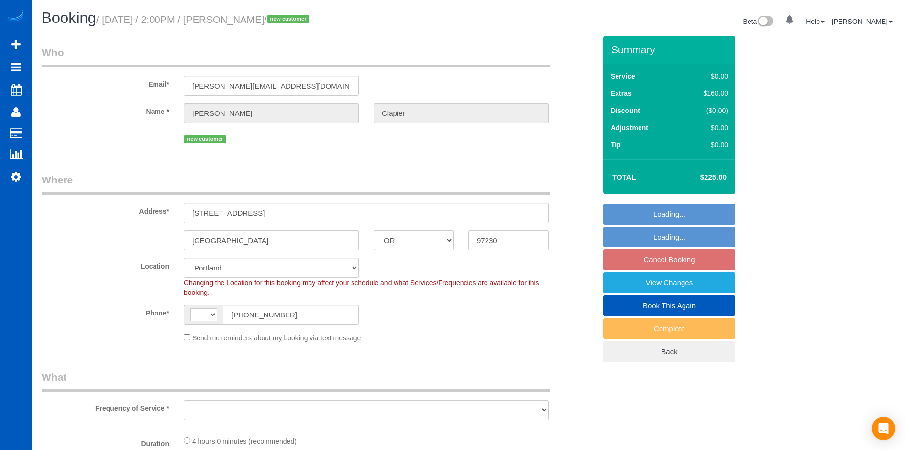
select select "OR"
select select "spot3"
select select "string:US"
select select "object:994"
select select "199"
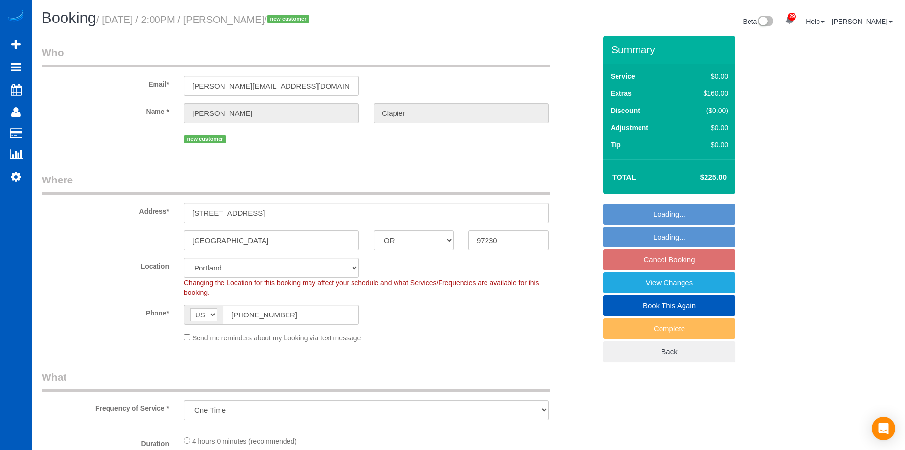
select select "1001"
select select "3"
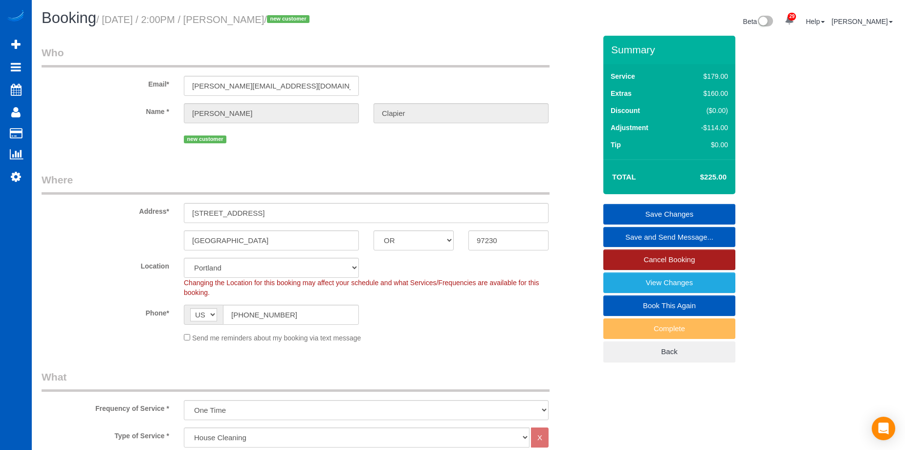
click at [659, 260] on link "Cancel Booking" at bounding box center [669, 259] width 132 height 21
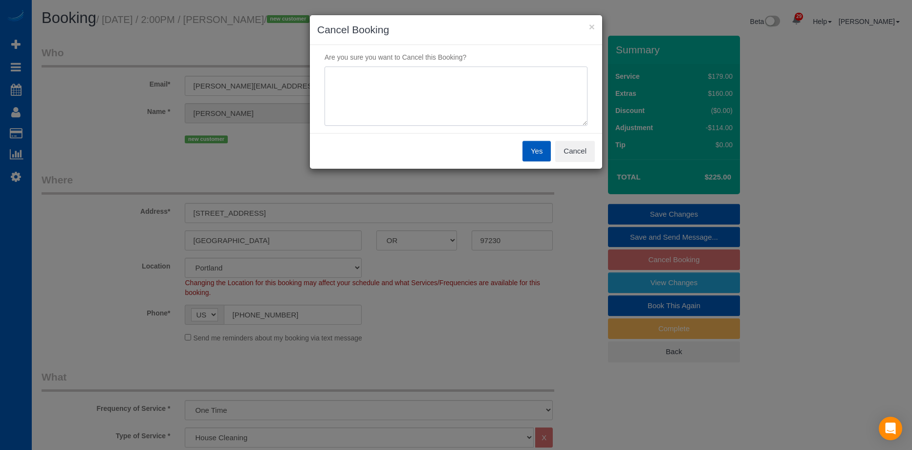
click at [518, 84] on textarea at bounding box center [455, 96] width 263 height 60
type textarea "Will call to reschedule in the future."
click at [538, 153] on button "Yes" at bounding box center [536, 151] width 28 height 21
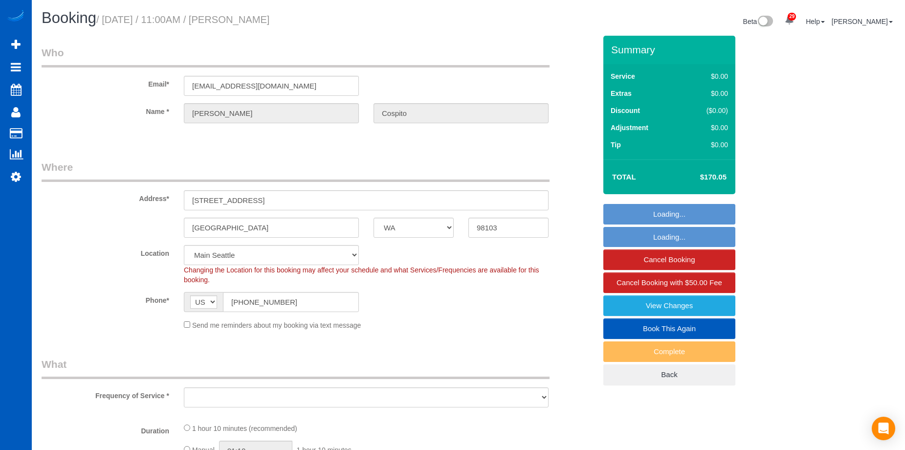
select select "WA"
select select "number:10"
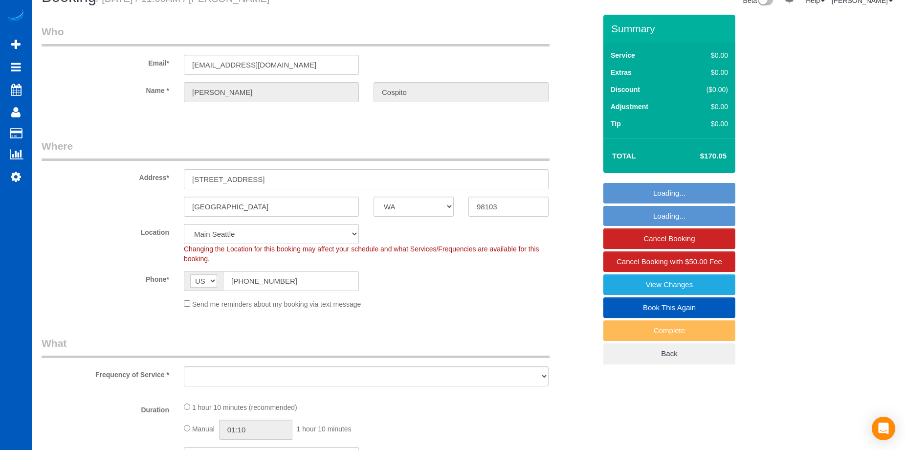
select select "object:1014"
select select "string:fspay-1089413e-64d8-4c9a-b058-e99ed73a6587"
select select "spot1"
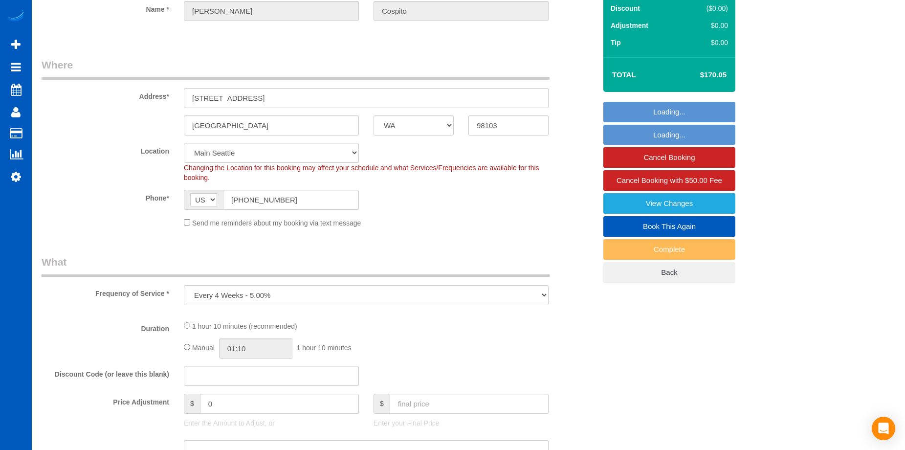
select select "object:1158"
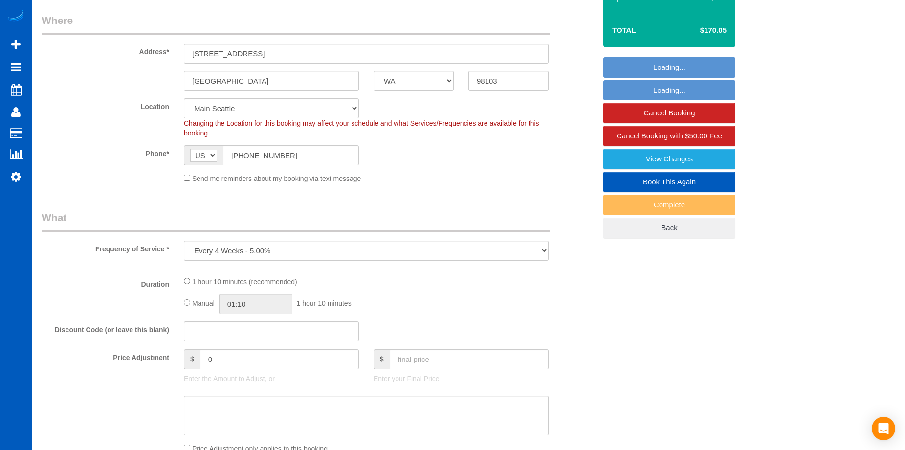
select select "199"
select select "1001"
select select "2"
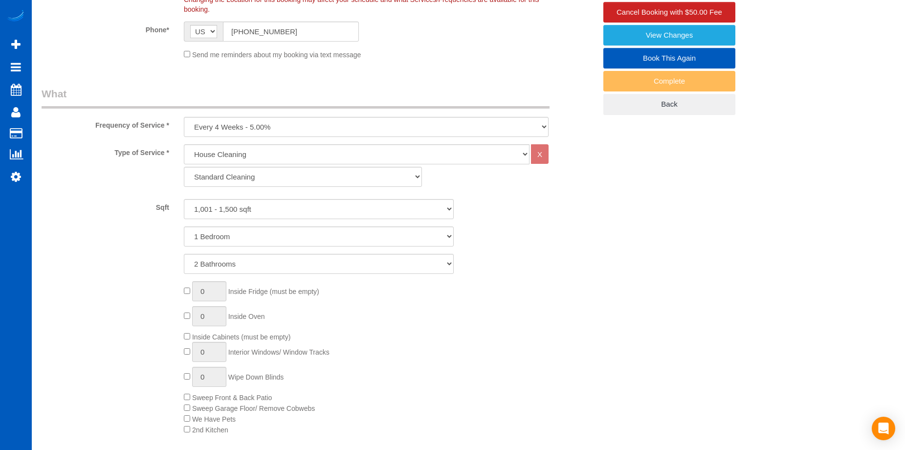
select select "1001"
select select "2"
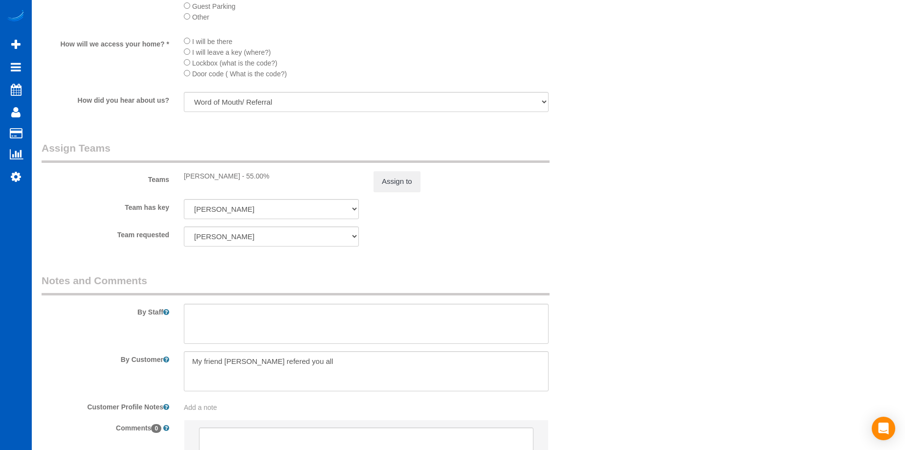
scroll to position [1241, 0]
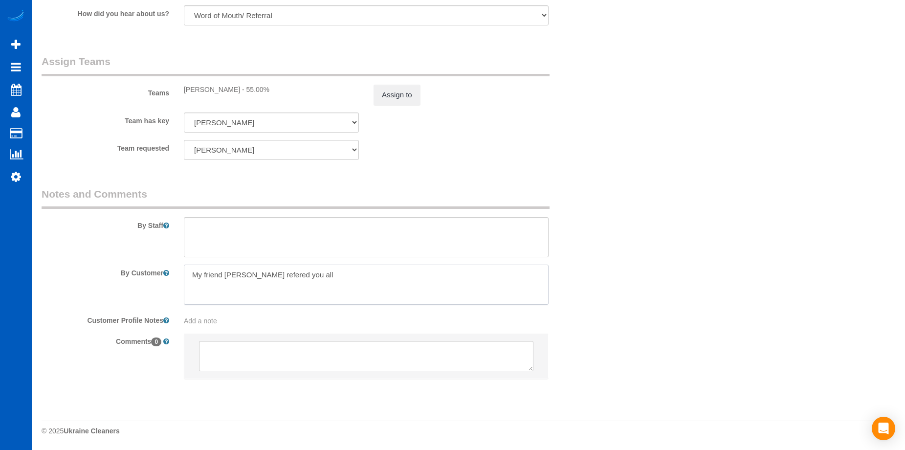
click at [419, 280] on textarea at bounding box center [366, 284] width 365 height 40
drag, startPoint x: 330, startPoint y: 270, endPoint x: 176, endPoint y: 272, distance: 153.9
click at [176, 272] on div at bounding box center [365, 284] width 379 height 40
paste textarea "keys in the black lock box on the stair railing"
drag, startPoint x: 194, startPoint y: 274, endPoint x: 203, endPoint y: 264, distance: 13.5
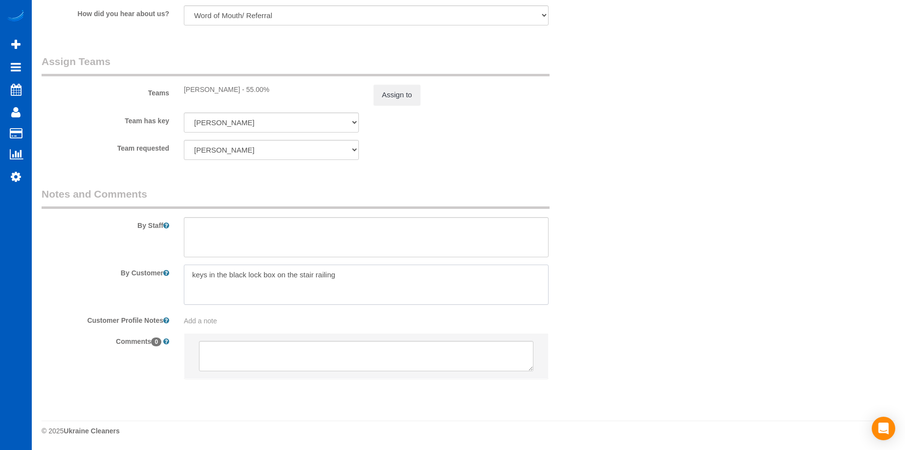
click at [194, 274] on textarea at bounding box center [366, 284] width 365 height 40
click at [363, 271] on textarea at bounding box center [366, 284] width 365 height 40
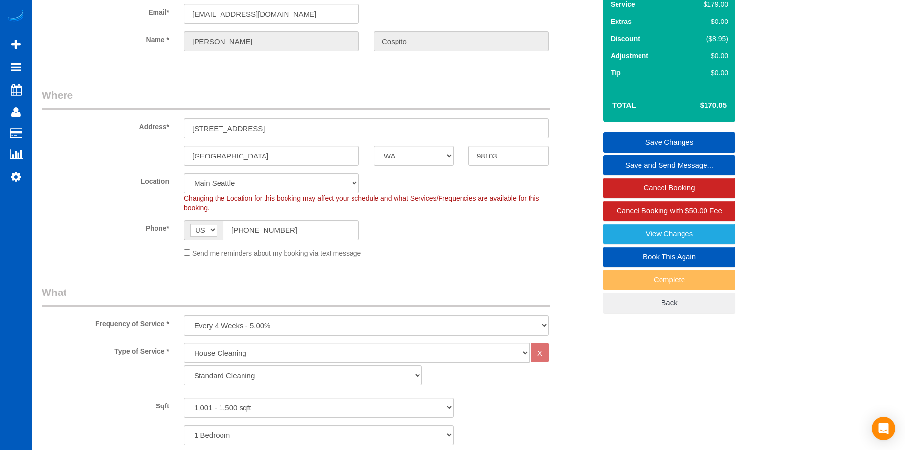
scroll to position [20, 0]
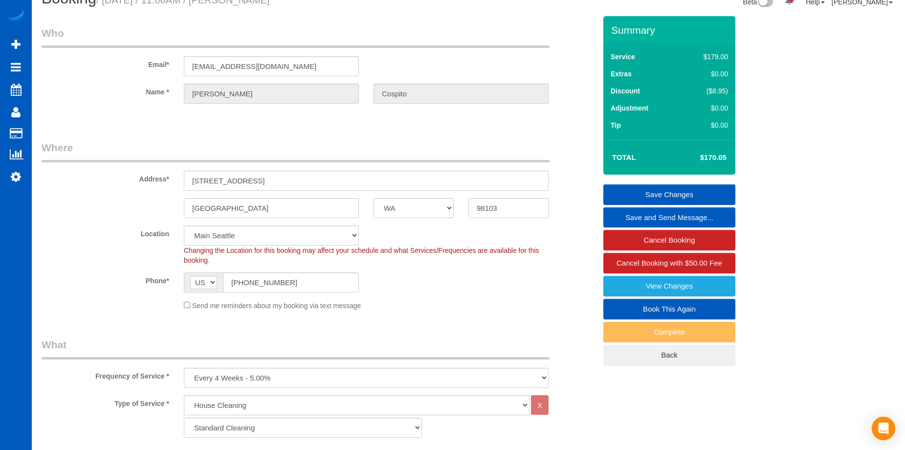
type textarea "Keys are in the black lock box on the stair railing - same as before."
click at [635, 190] on link "Save Changes" at bounding box center [669, 194] width 132 height 21
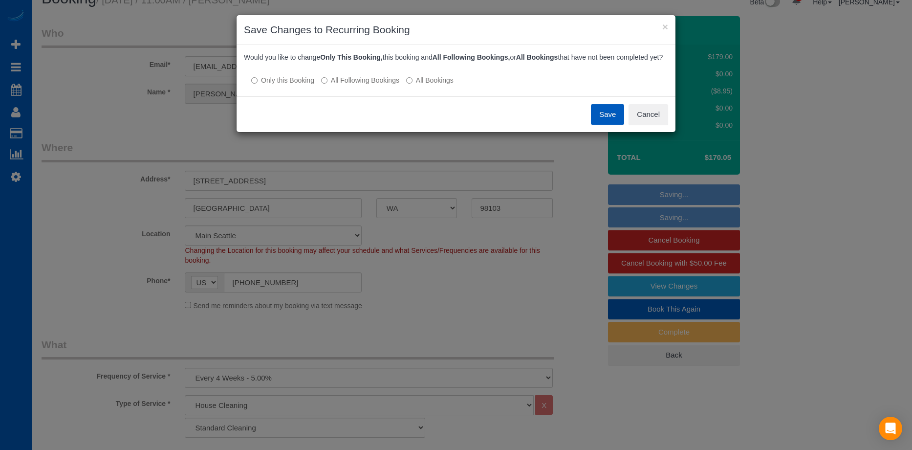
click at [606, 121] on button "Save" at bounding box center [607, 114] width 33 height 21
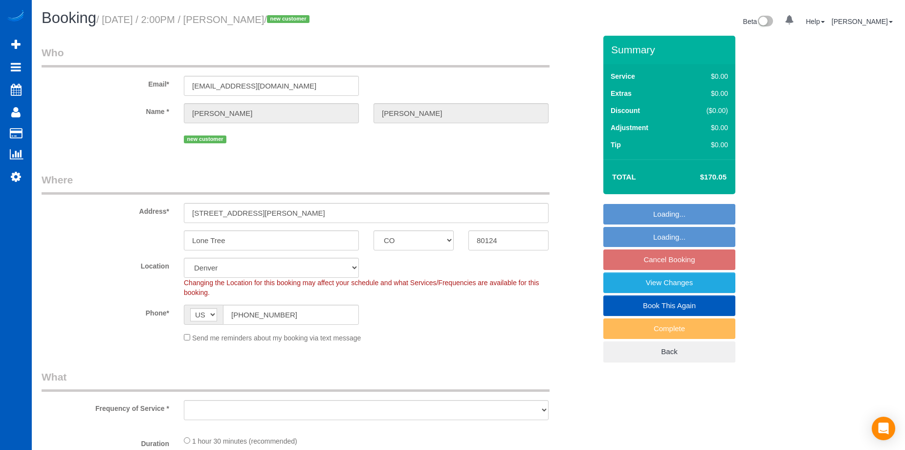
select select "CO"
select select "number:8"
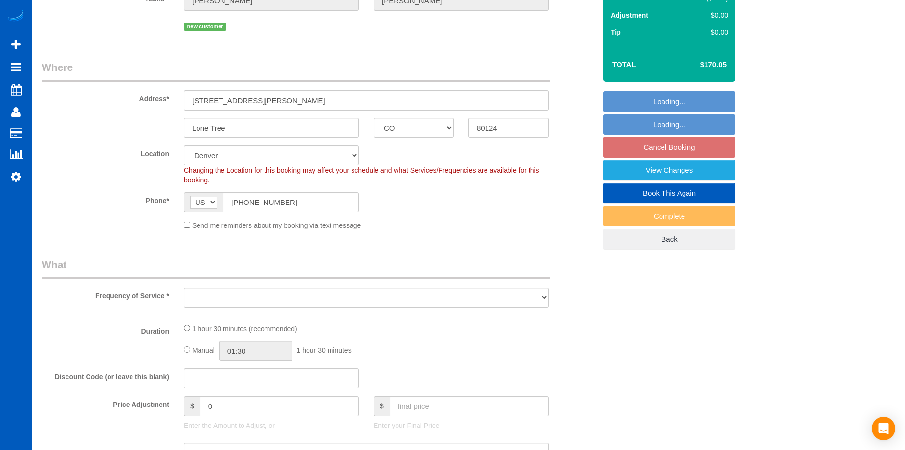
select select "spot2"
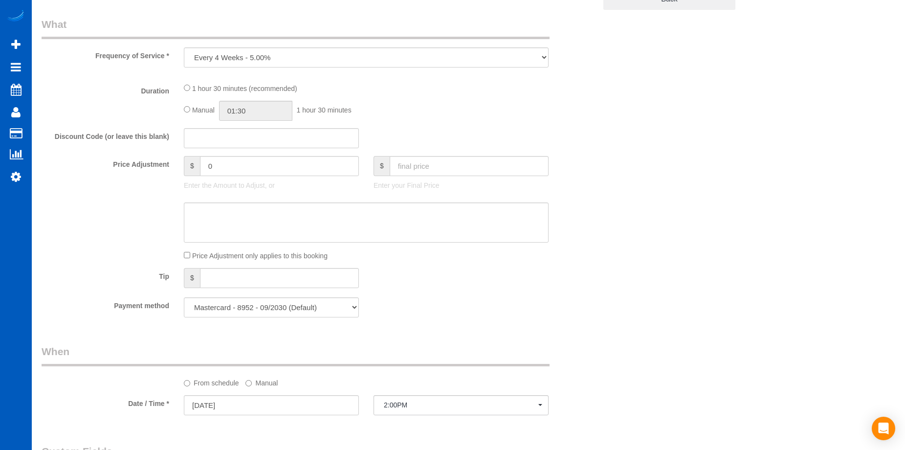
select select "object:1097"
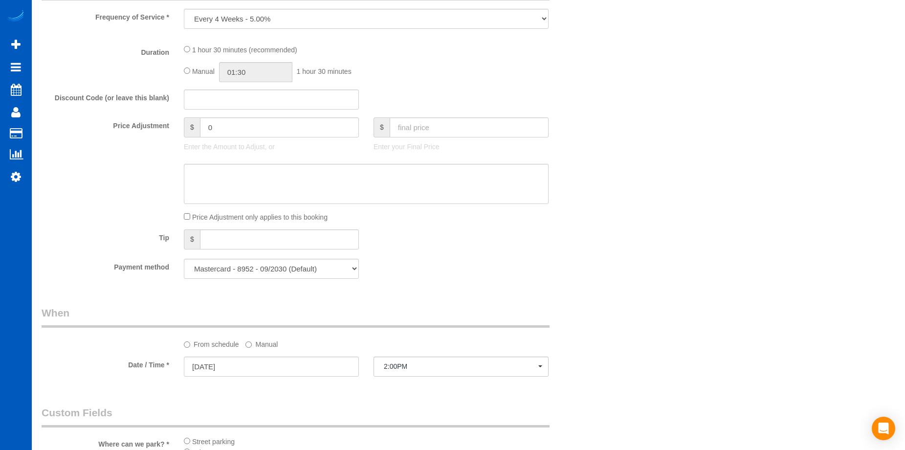
select select "199"
select select "1001"
select select "2"
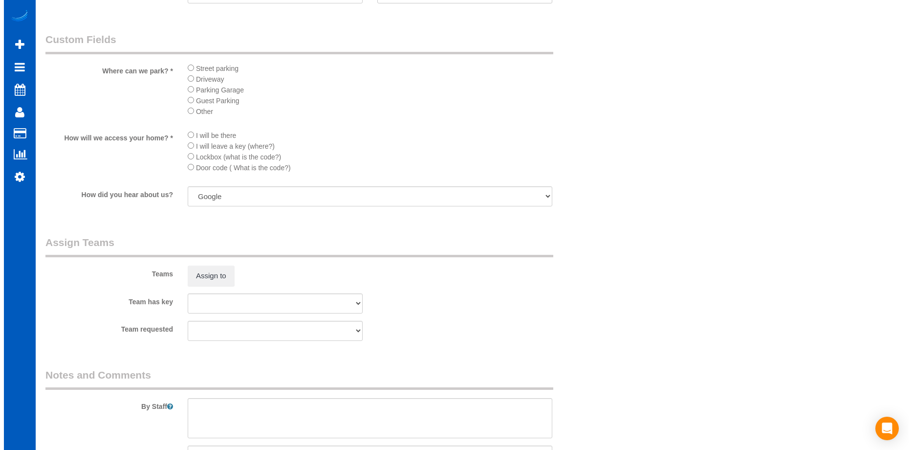
scroll to position [1222, 0]
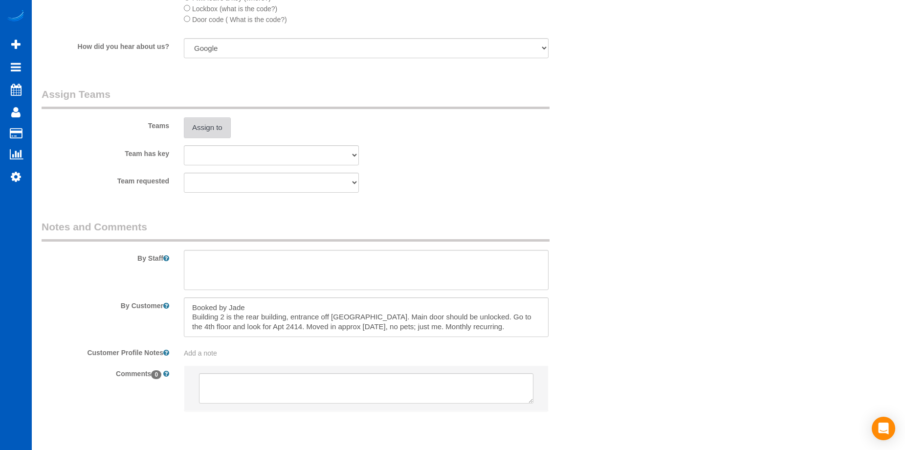
click at [215, 131] on button "Assign to" at bounding box center [207, 127] width 47 height 21
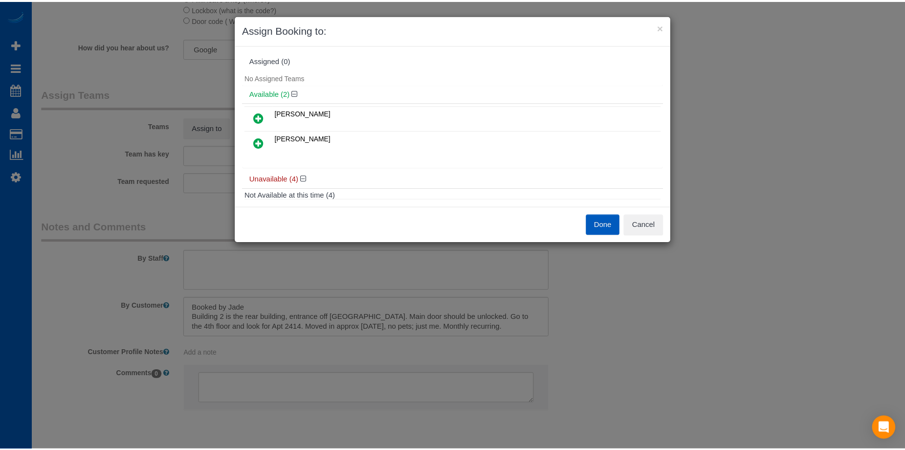
scroll to position [0, 0]
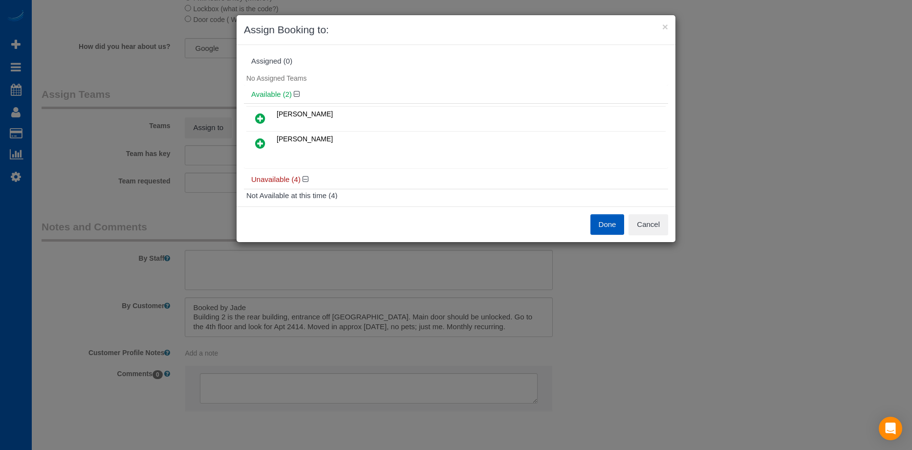
click at [258, 115] on icon at bounding box center [260, 118] width 10 height 12
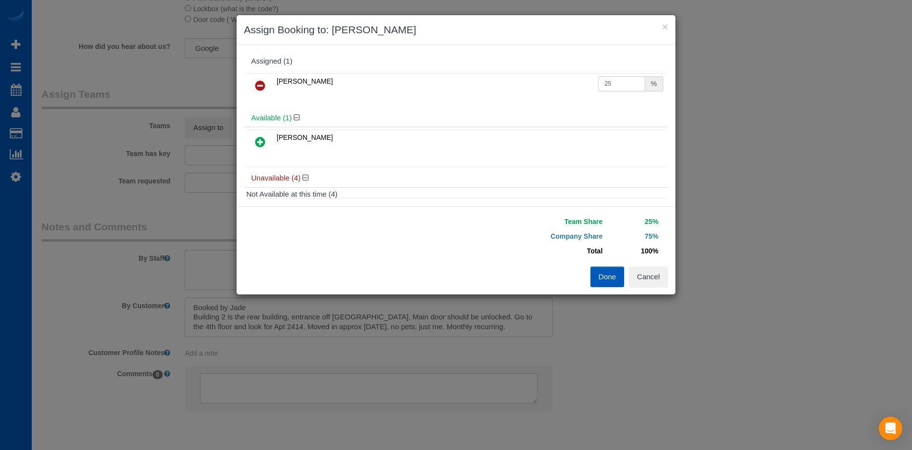
click at [615, 81] on input "25" at bounding box center [621, 83] width 47 height 15
drag, startPoint x: 613, startPoint y: 81, endPoint x: 576, endPoint y: 86, distance: 37.5
click at [576, 86] on tr "[PERSON_NAME] 25 %" at bounding box center [455, 85] width 419 height 25
type input "50"
click at [600, 279] on button "Done" at bounding box center [607, 276] width 34 height 21
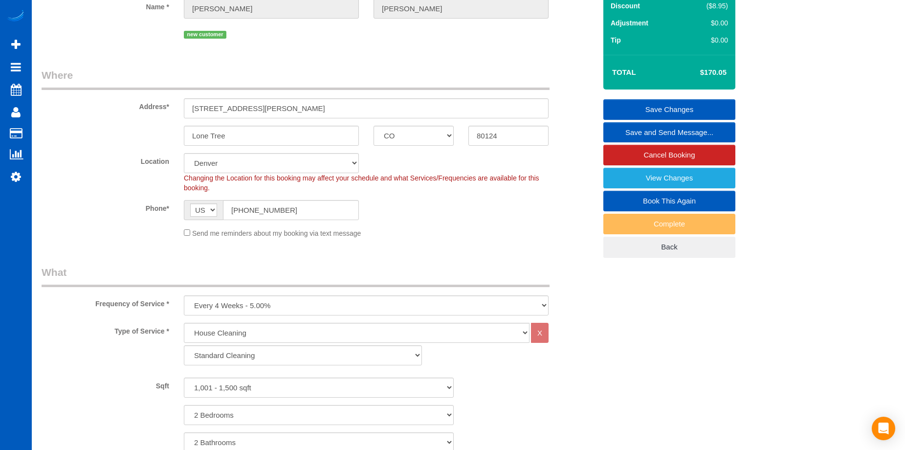
scroll to position [98, 0]
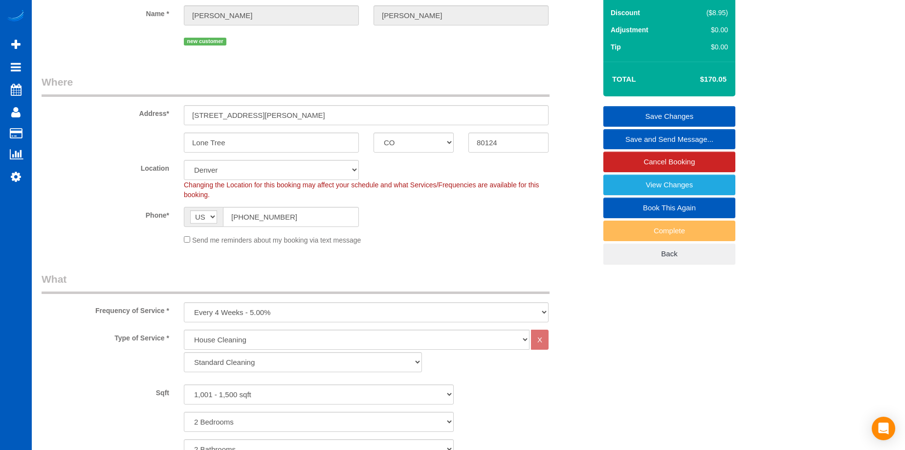
click at [623, 115] on link "Save Changes" at bounding box center [669, 116] width 132 height 21
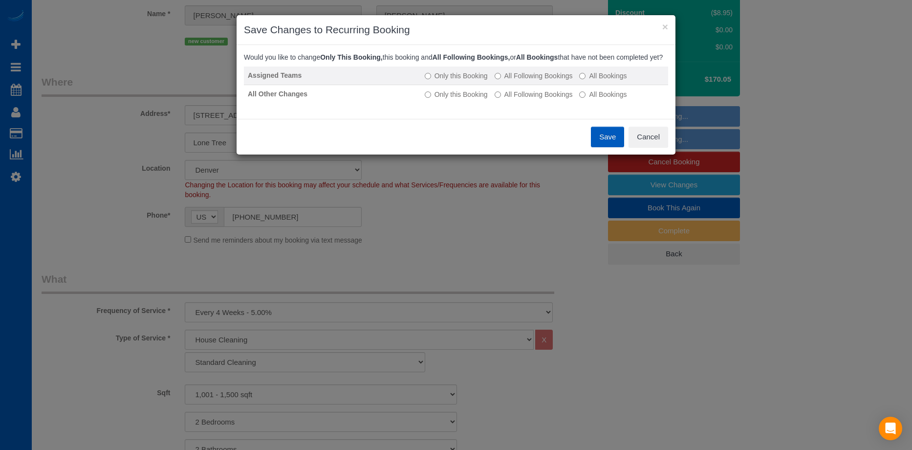
click at [536, 85] on td "Only this Booking All Following Bookings All Bookings" at bounding box center [544, 75] width 247 height 19
click at [542, 81] on label "All Following Bookings" at bounding box center [534, 76] width 78 height 10
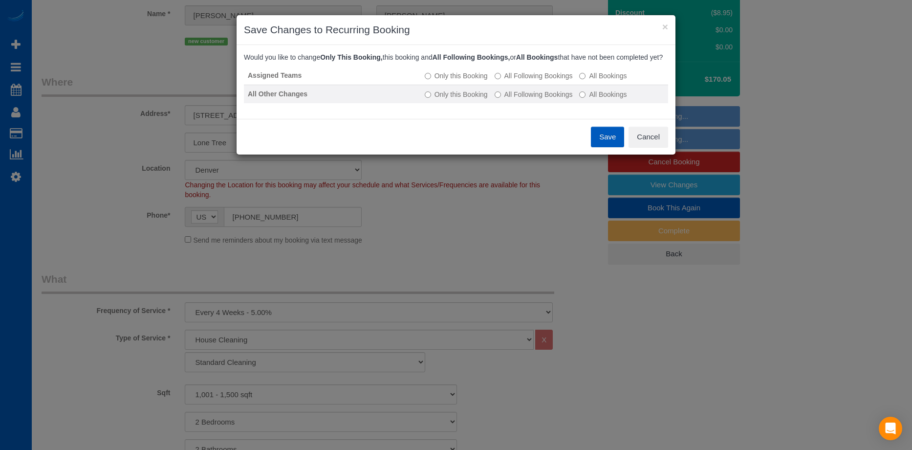
click at [539, 99] on label "All Following Bookings" at bounding box center [534, 94] width 78 height 10
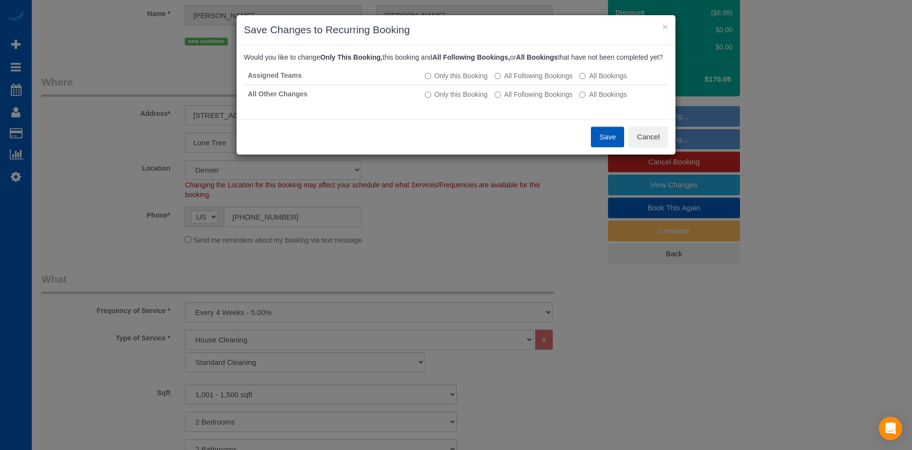
click at [612, 146] on button "Save" at bounding box center [607, 137] width 33 height 21
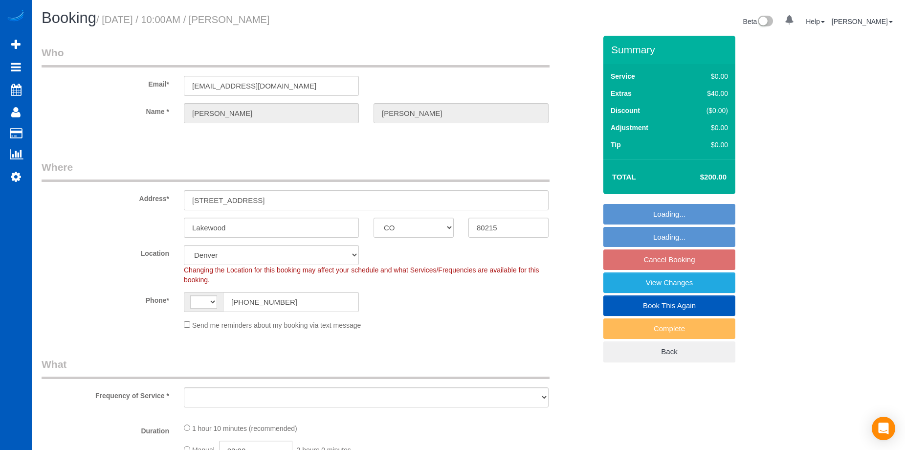
select select "CO"
select select "number:8"
select select "string:[GEOGRAPHIC_DATA]"
select select "object:909"
select select "spot1"
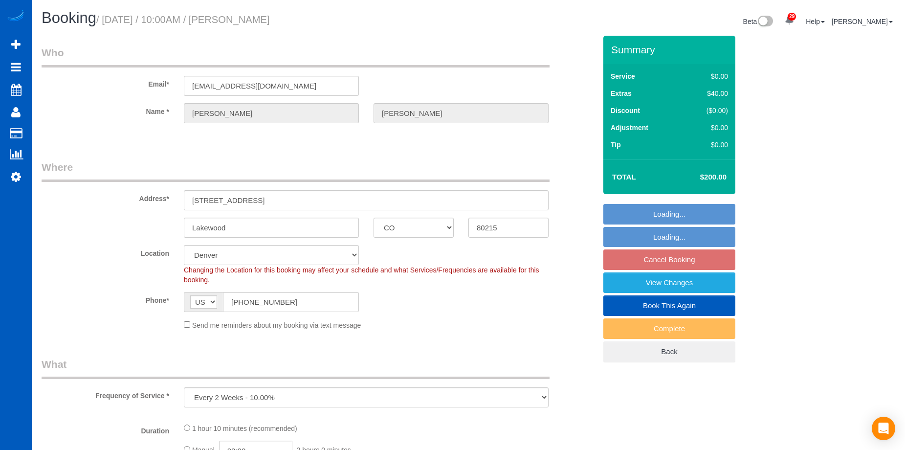
select select "199"
select select "1501"
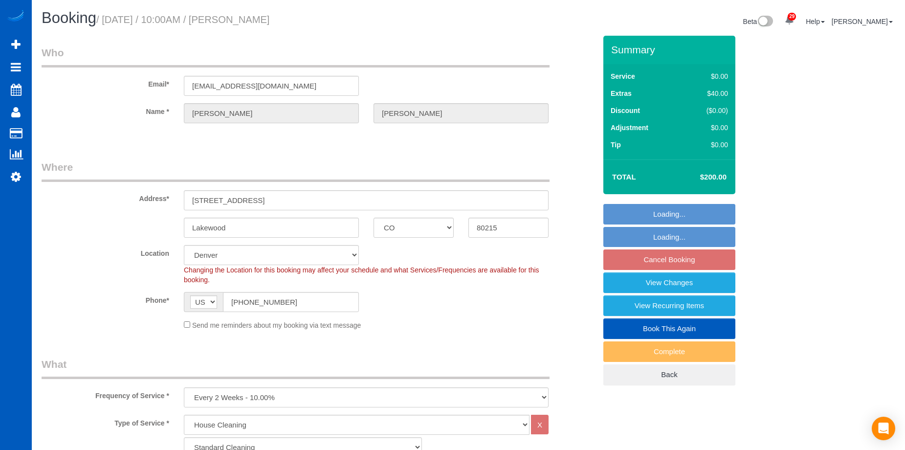
select select "object:1180"
